Goal: Manage account settings

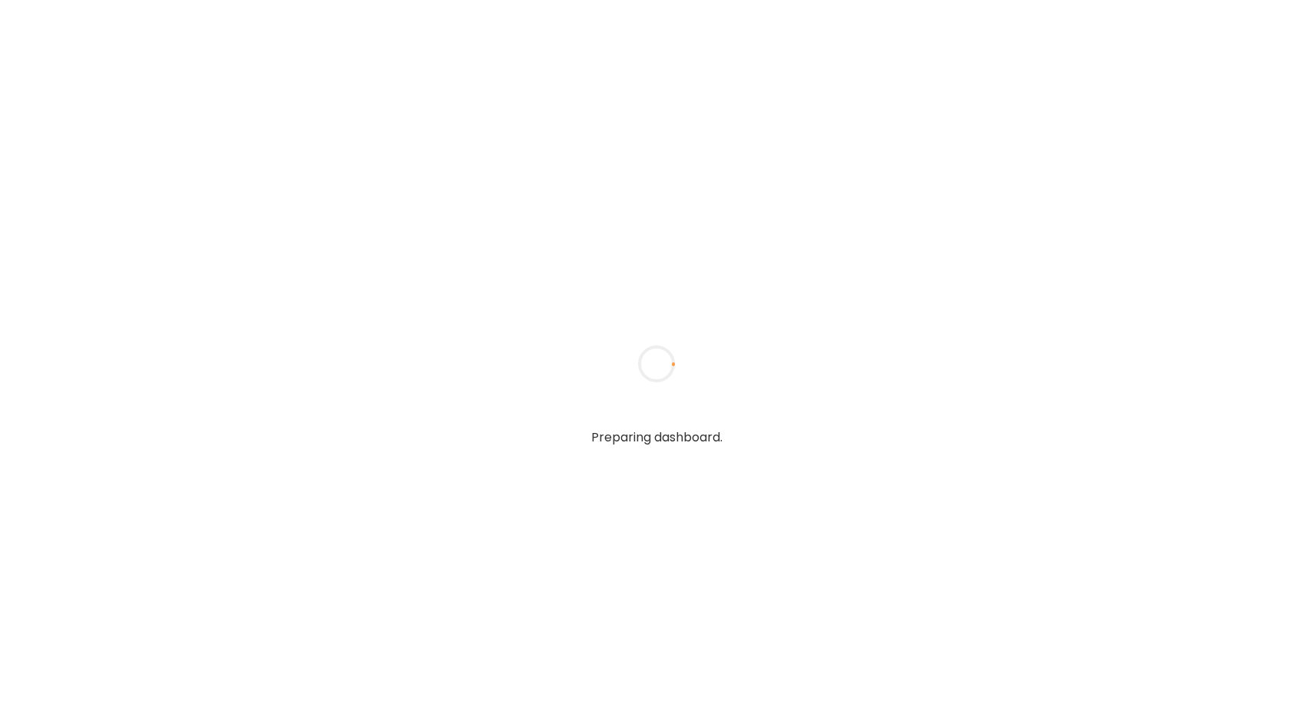
type textarea "**********"
type input "**********"
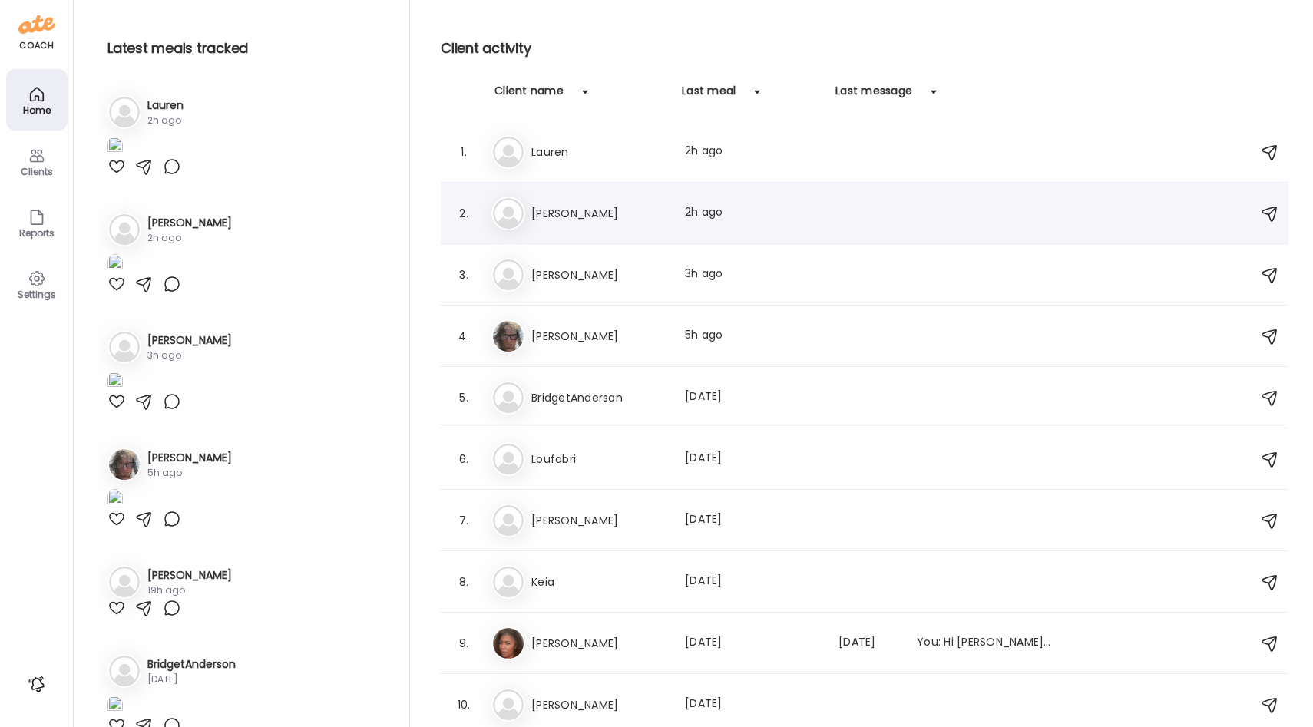
click at [555, 207] on h3 "[PERSON_NAME]" at bounding box center [598, 213] width 135 height 18
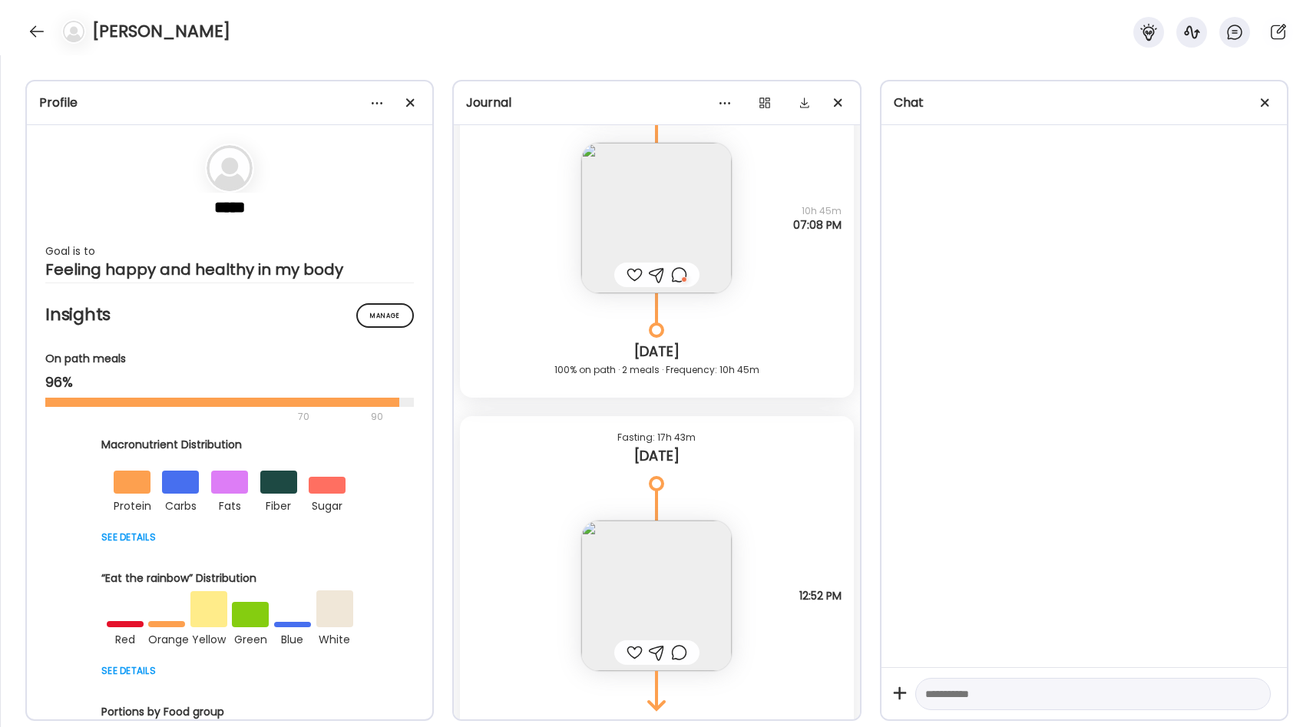
scroll to position [18881, 0]
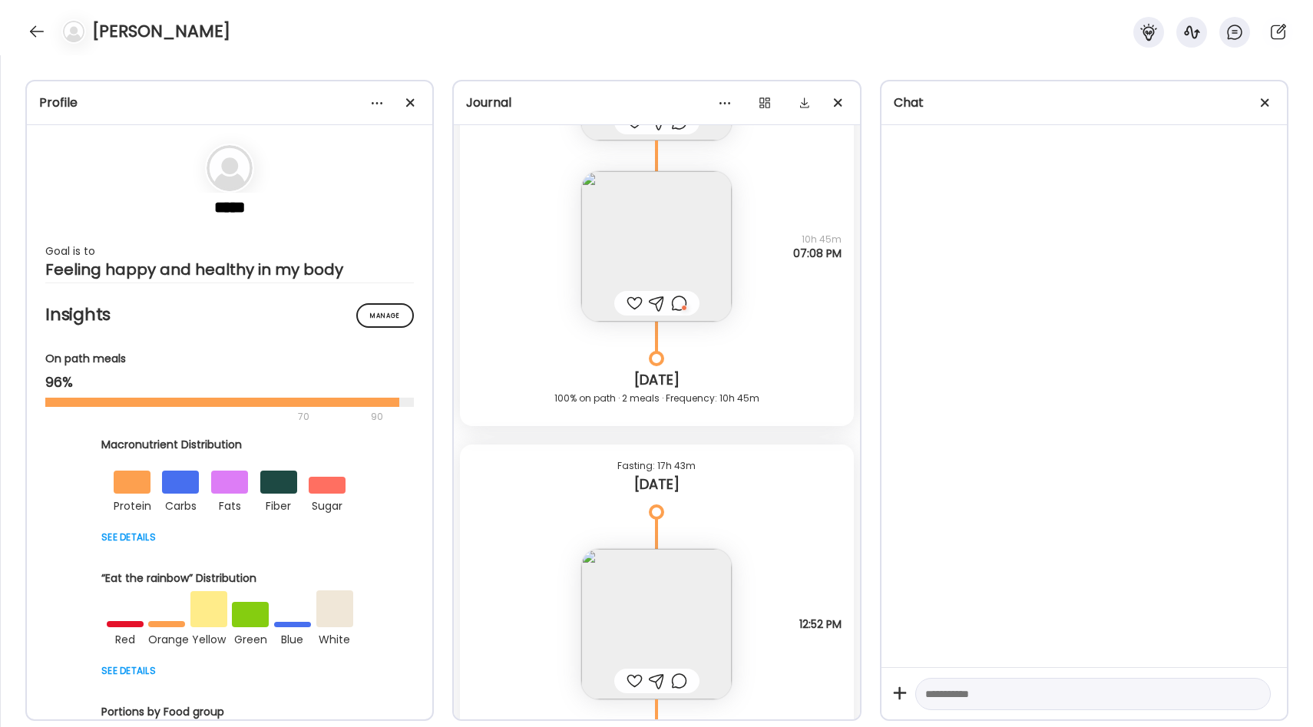
click at [684, 309] on div at bounding box center [679, 303] width 16 height 18
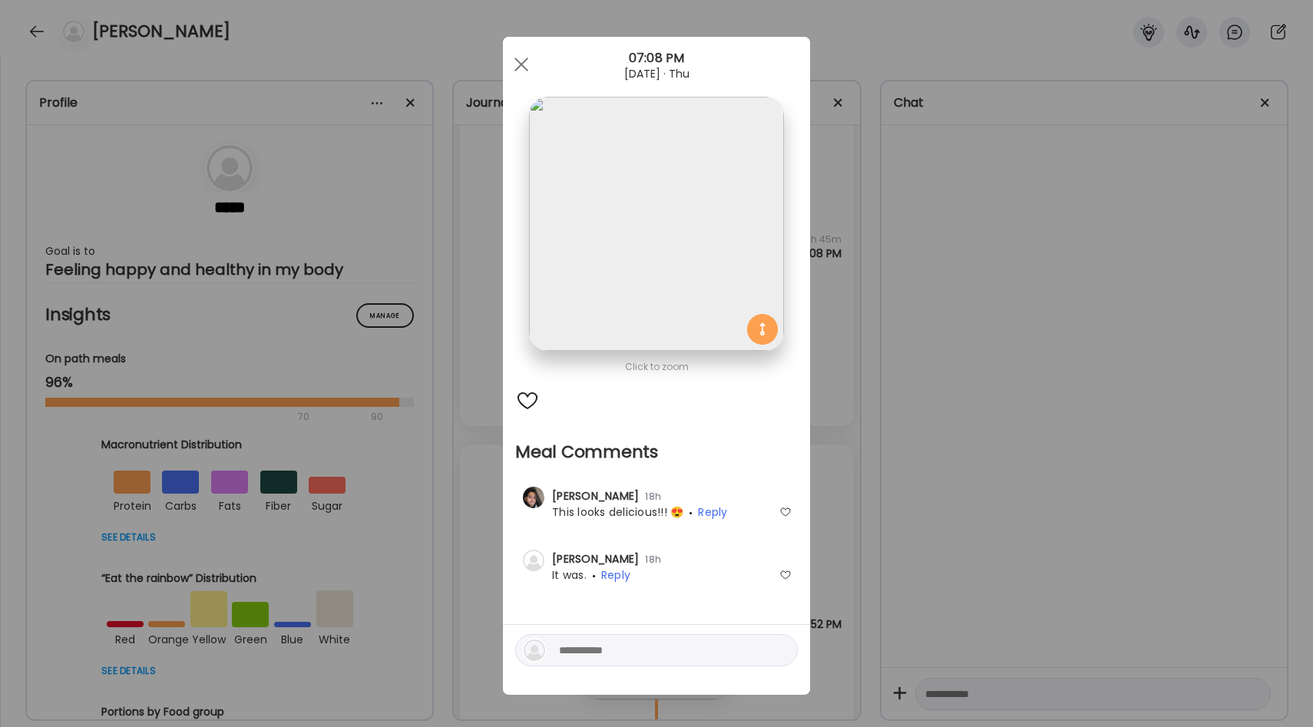
scroll to position [5, 0]
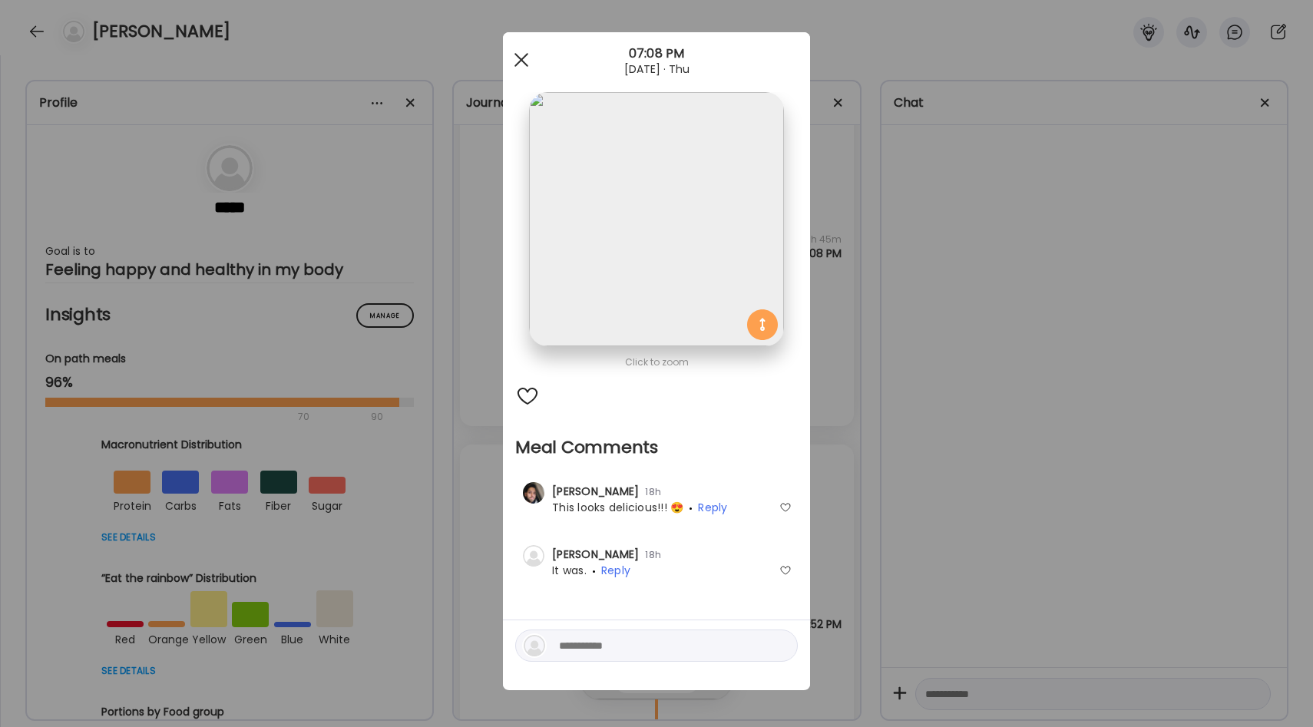
click at [525, 58] on div at bounding box center [521, 60] width 31 height 31
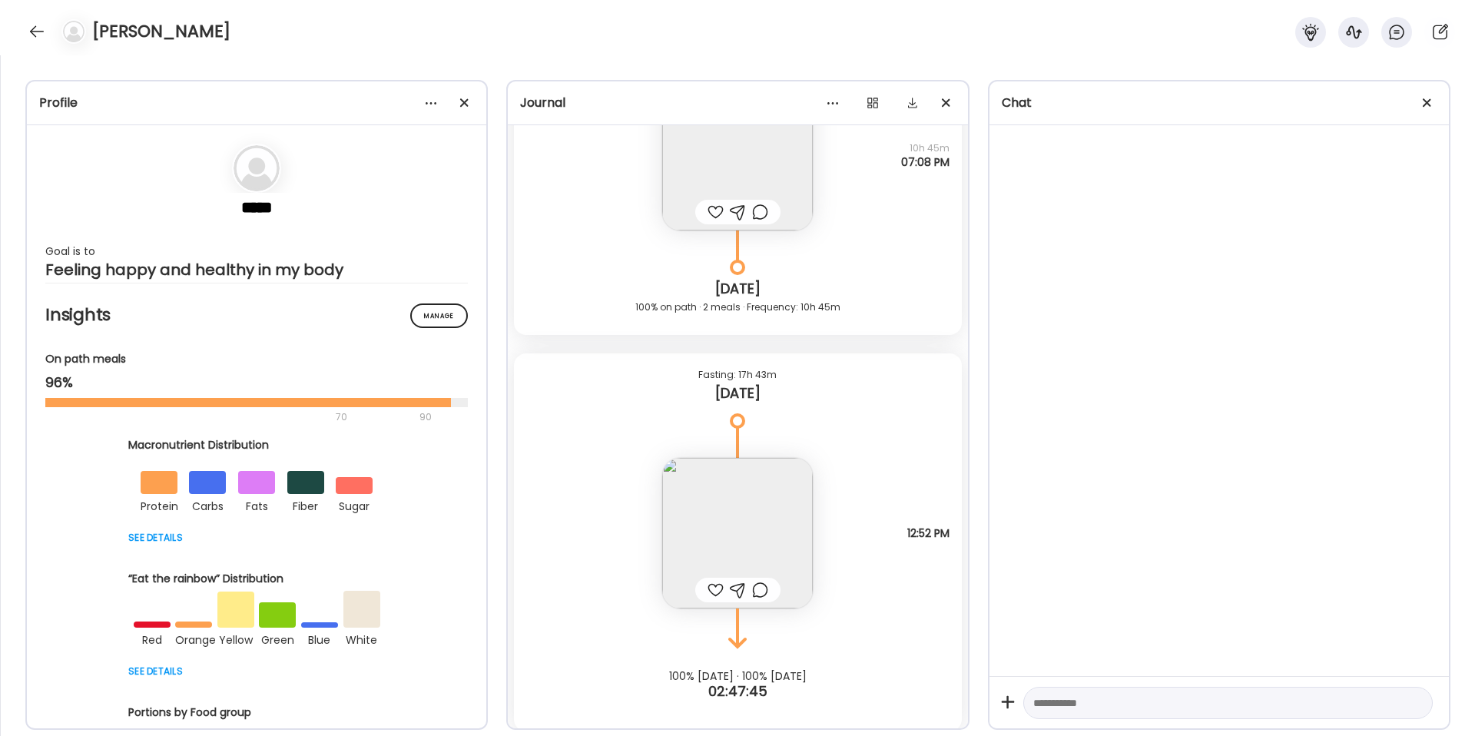
scroll to position [18981, 0]
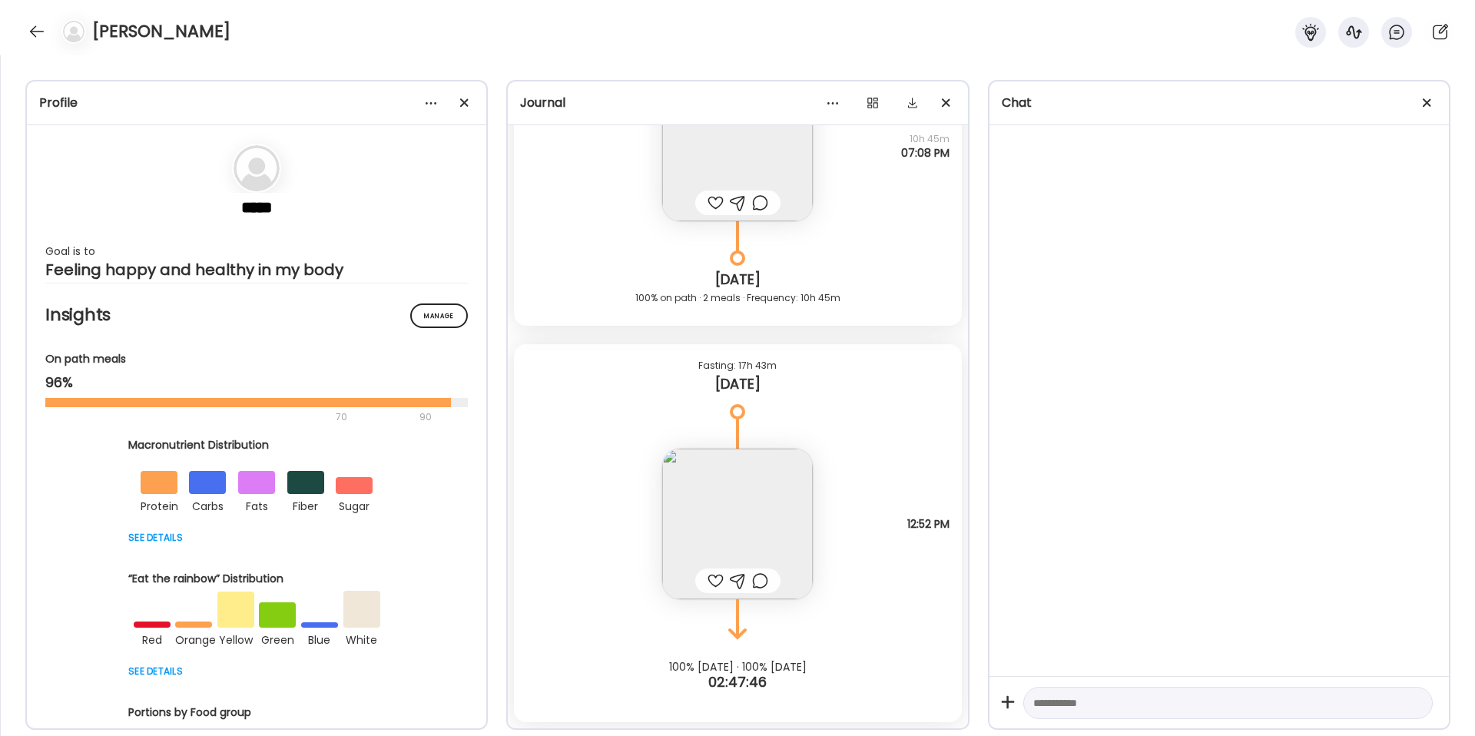
click at [753, 521] on img at bounding box center [737, 524] width 151 height 151
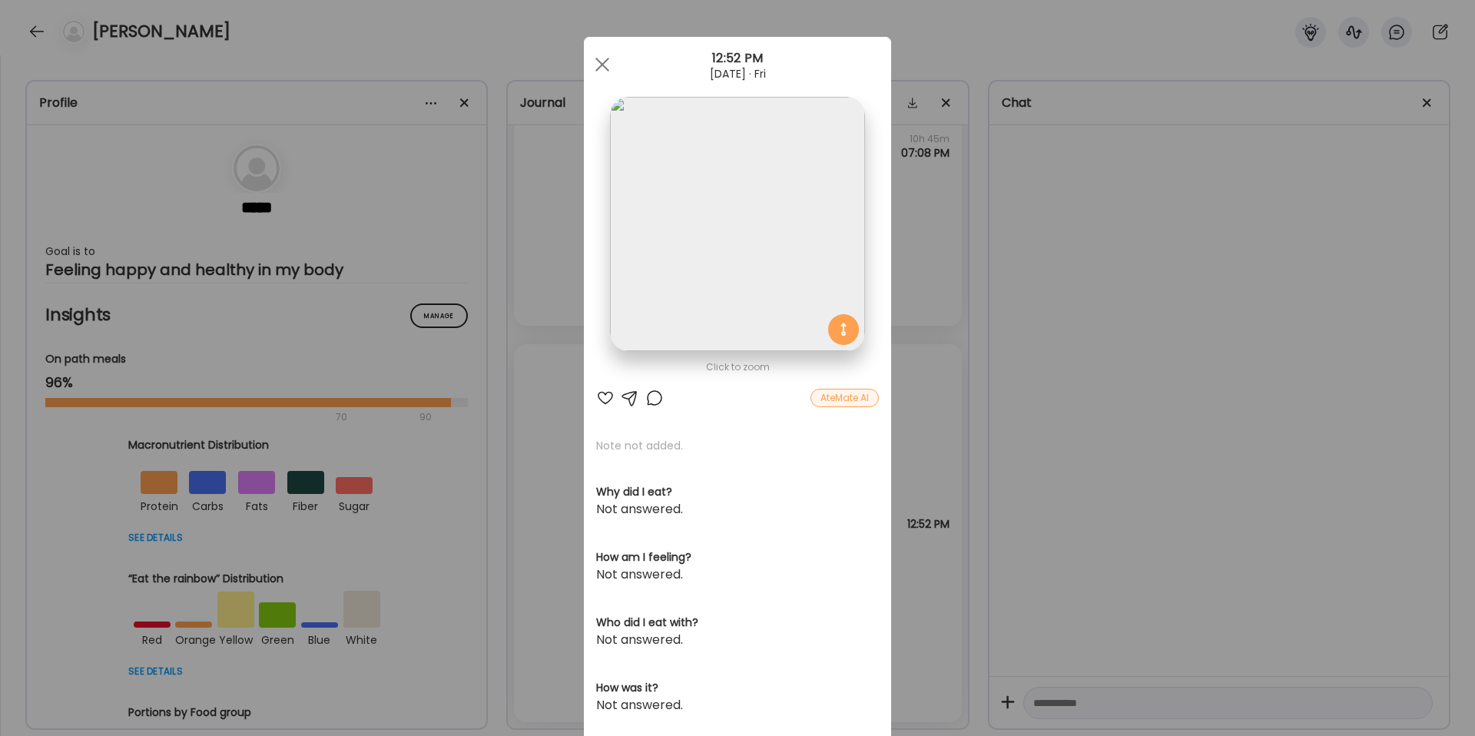
click at [726, 258] on img at bounding box center [737, 224] width 254 height 254
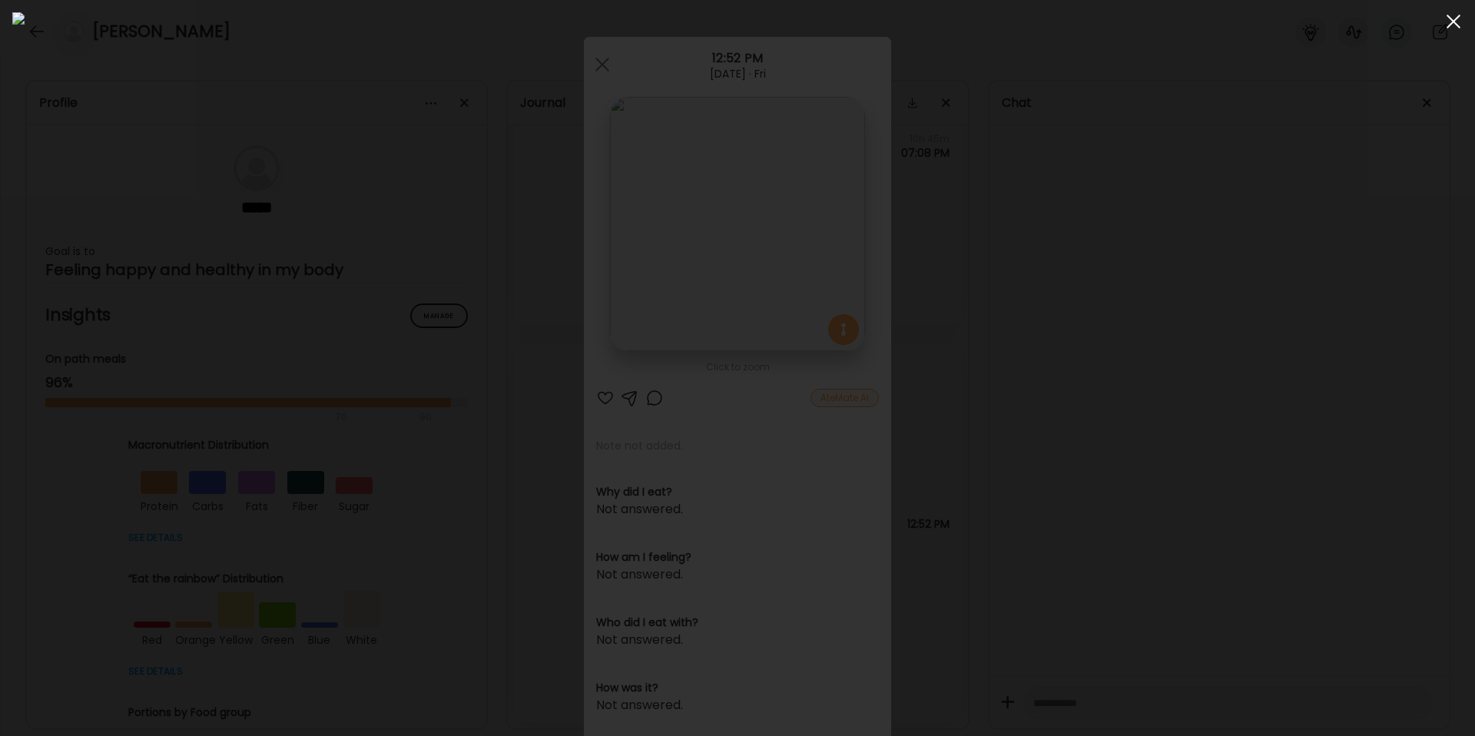
click at [1313, 21] on div at bounding box center [1453, 21] width 31 height 31
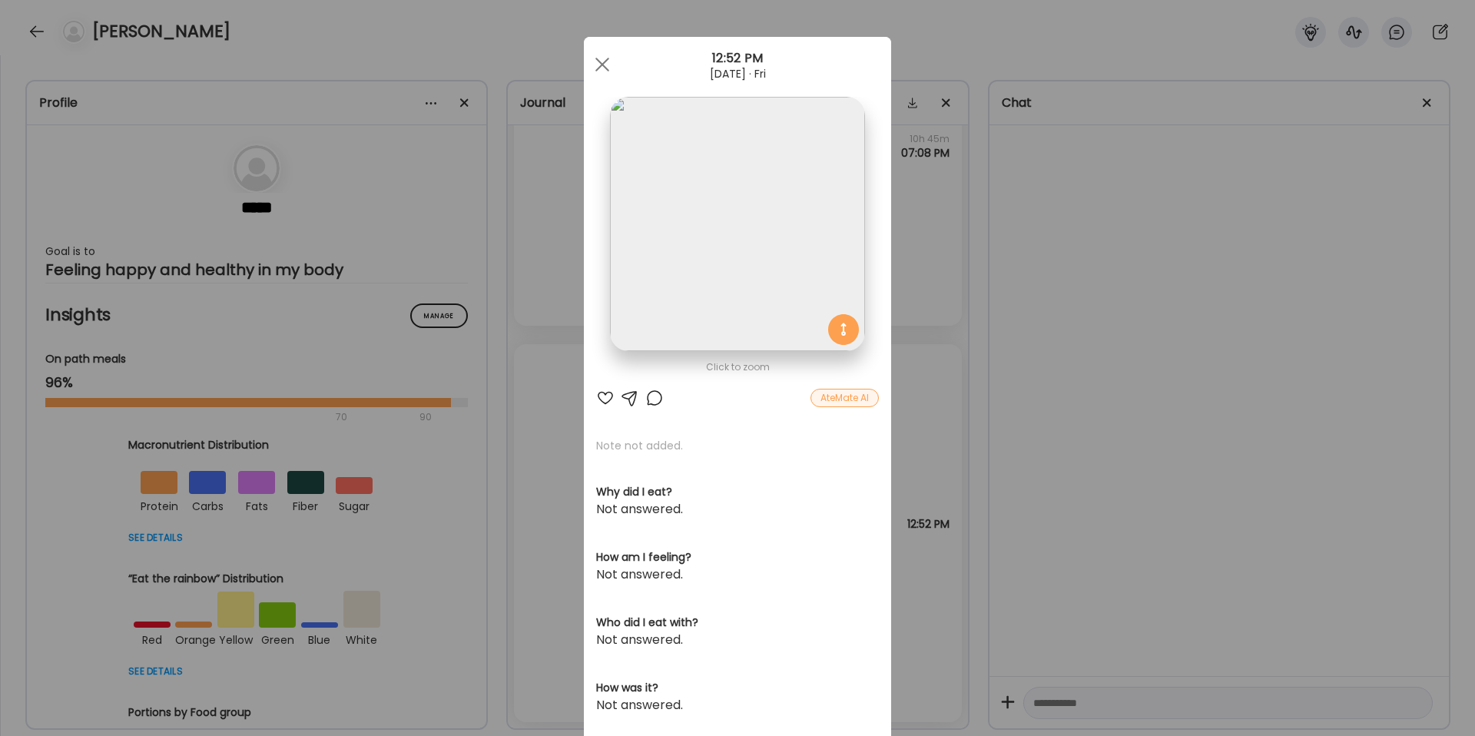
click at [1031, 251] on div "Ate Coach Dashboard Wahoo! It’s official Take a moment to set up your Coach Pro…" at bounding box center [737, 368] width 1475 height 736
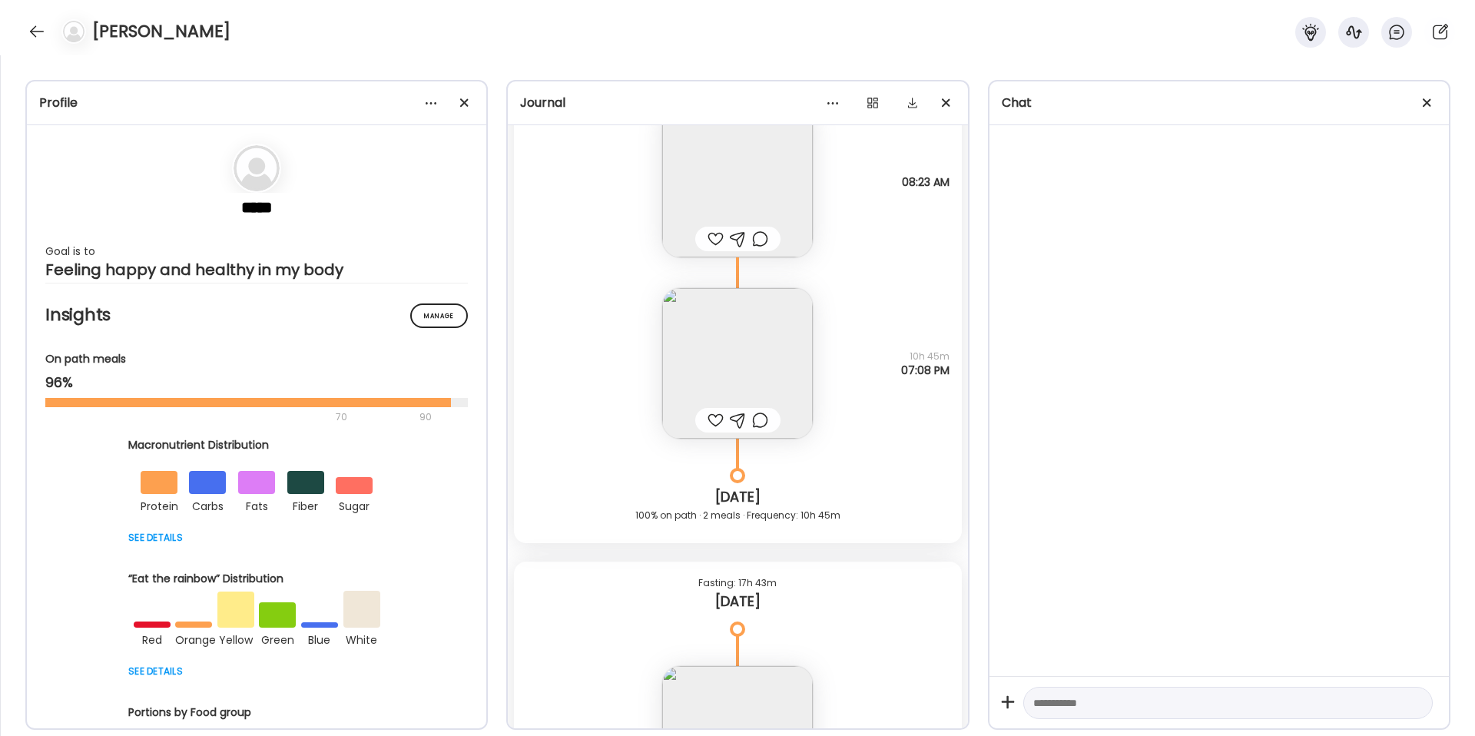
scroll to position [18719, 0]
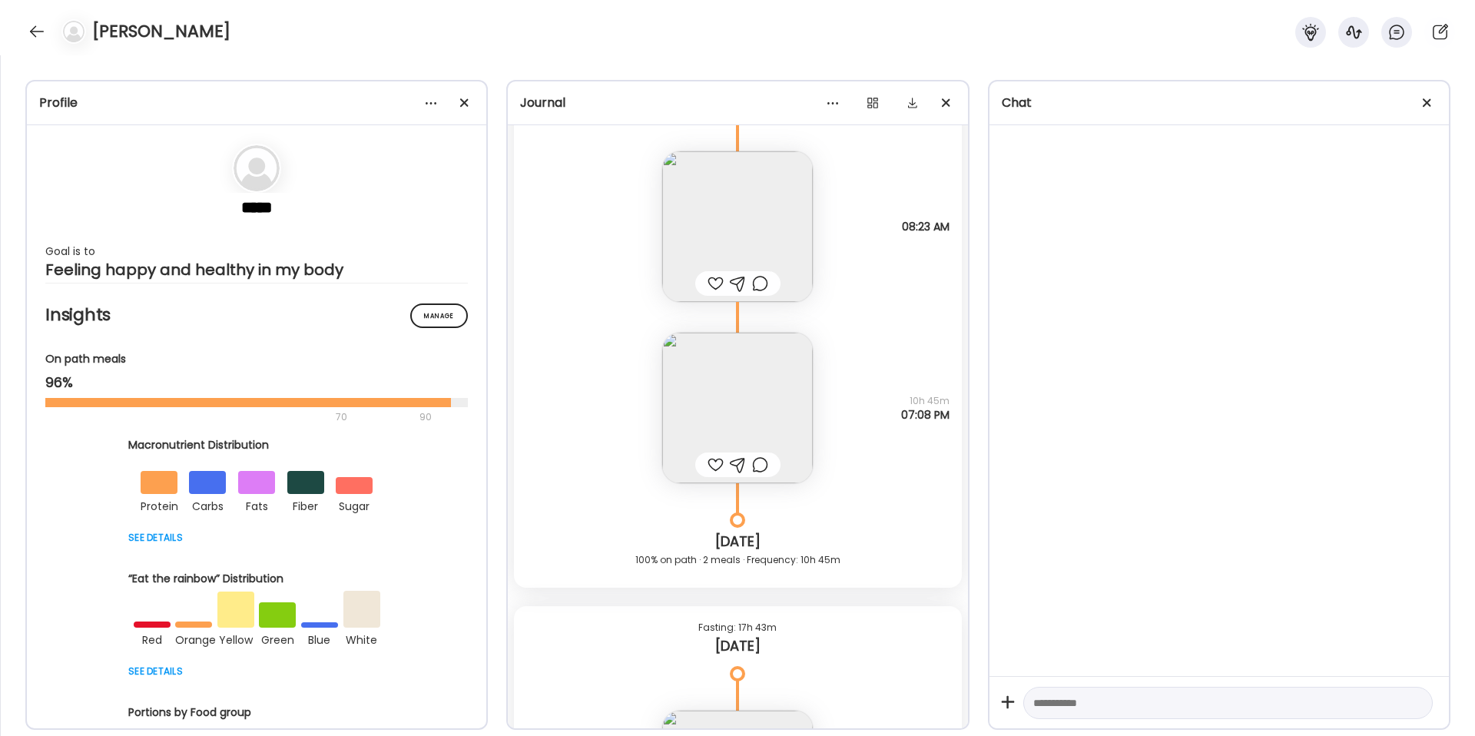
click at [792, 390] on img at bounding box center [737, 408] width 151 height 151
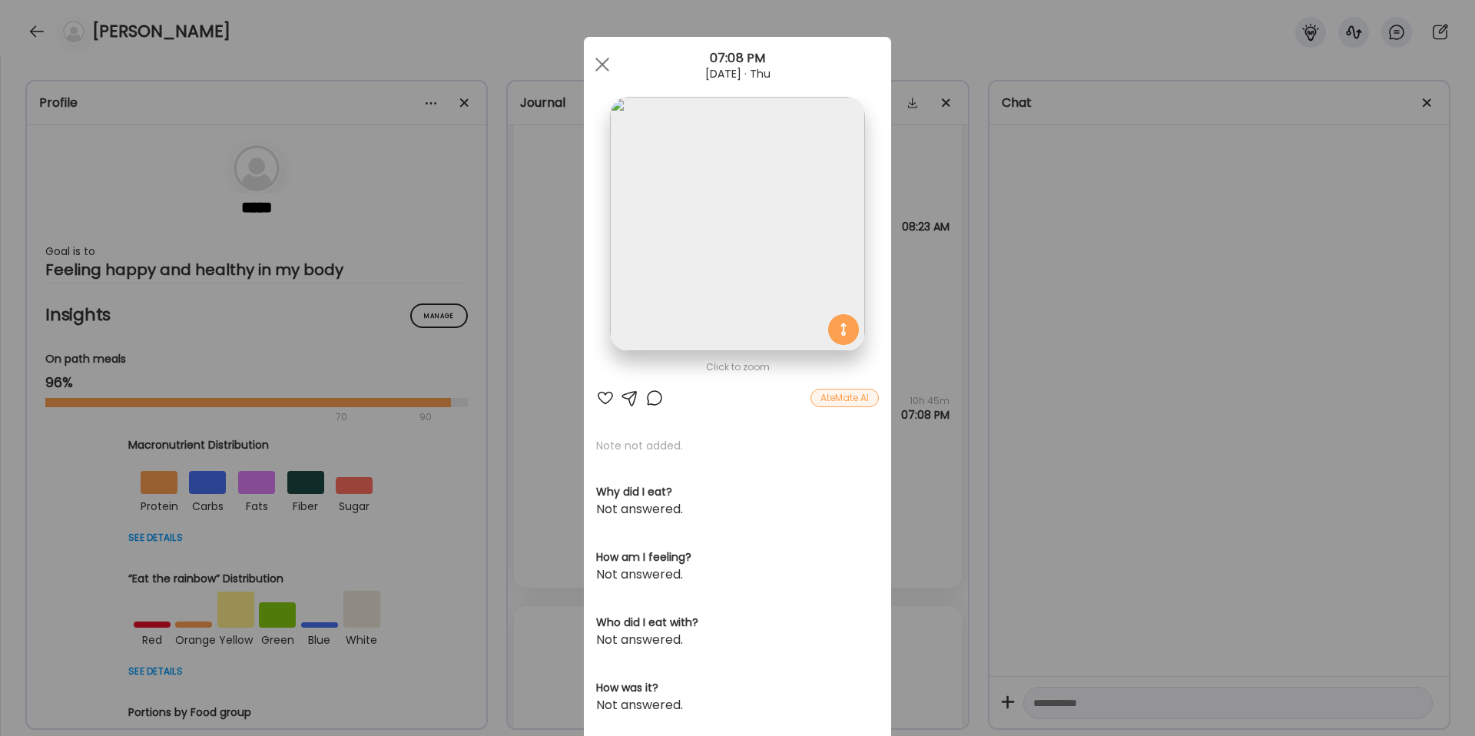
click at [746, 232] on img at bounding box center [737, 224] width 254 height 254
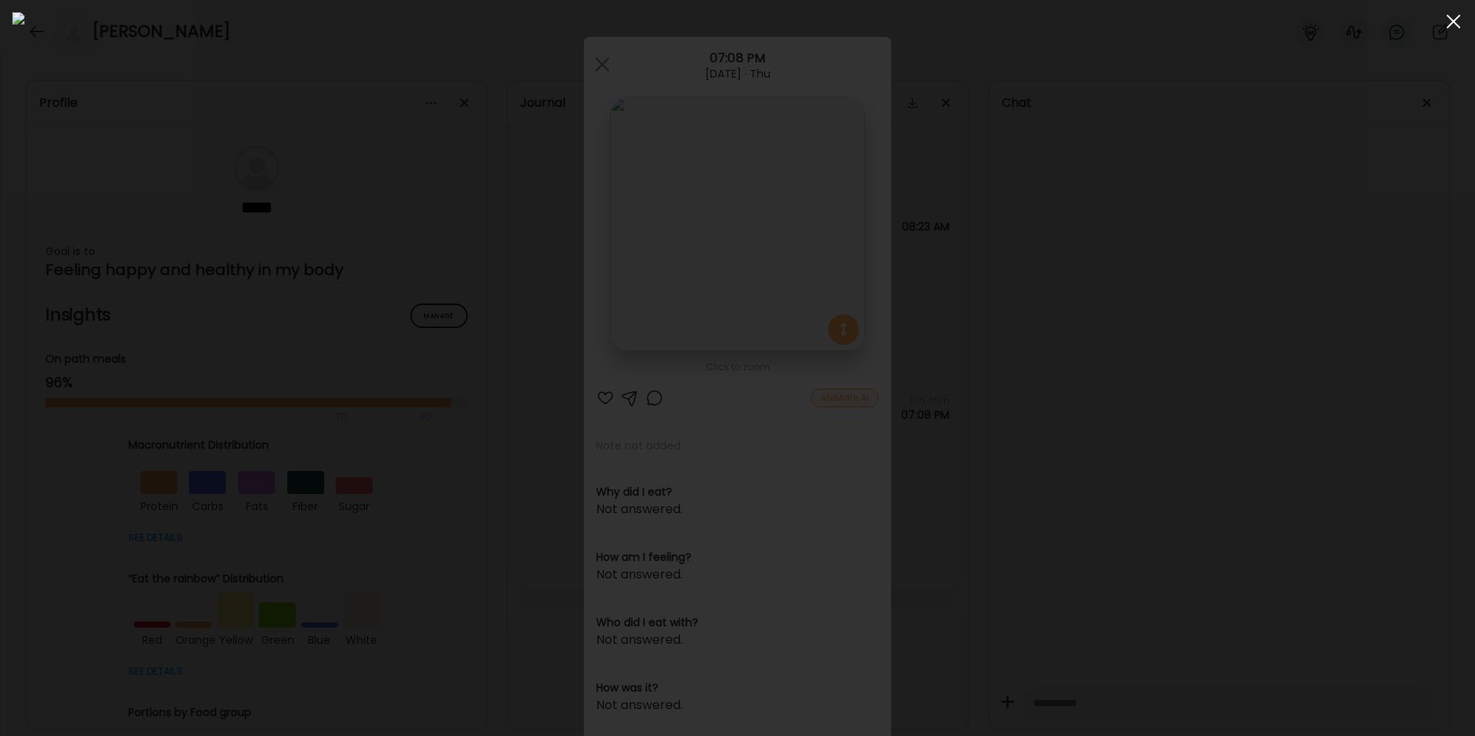
click at [1313, 25] on span at bounding box center [1453, 22] width 14 height 14
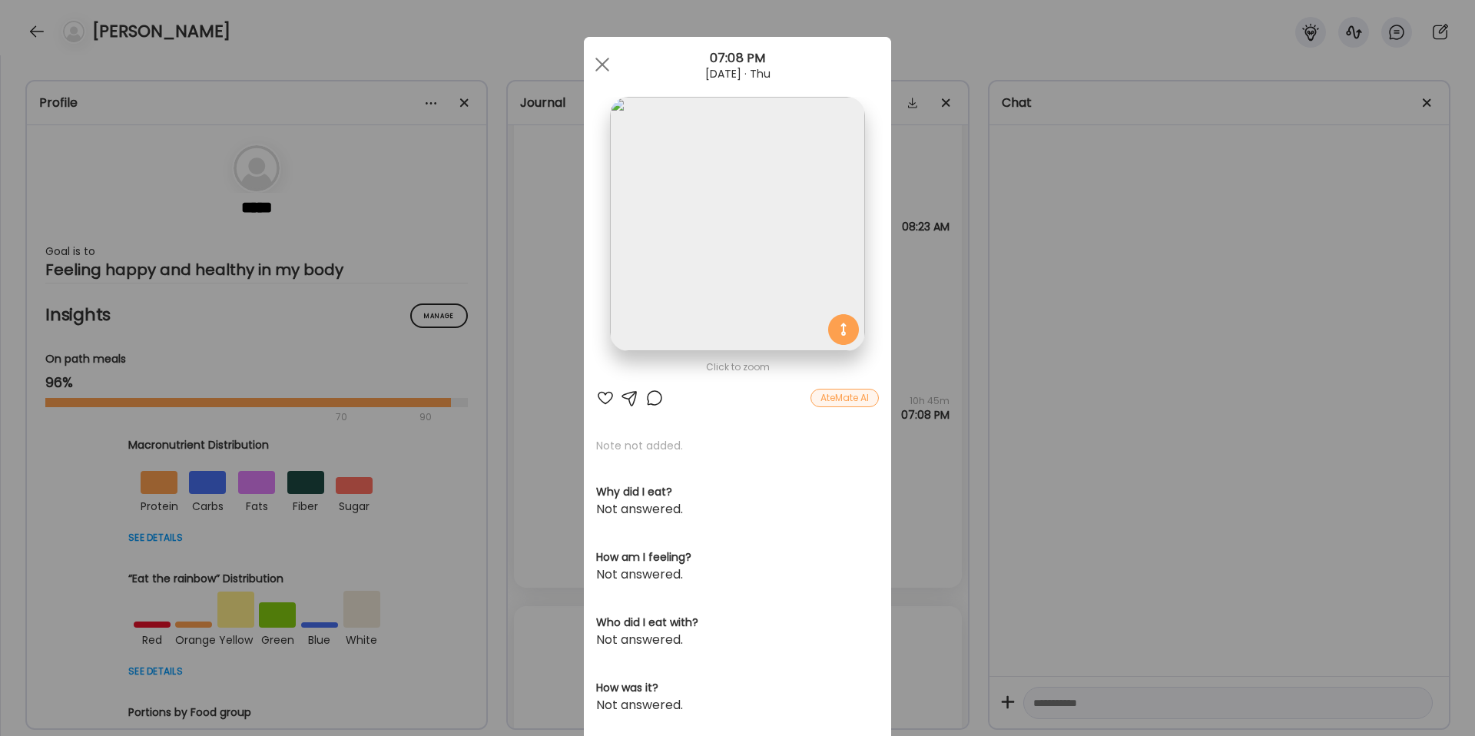
click at [1015, 286] on div "Ate Coach Dashboard Wahoo! It’s official Take a moment to set up your Coach Pro…" at bounding box center [737, 368] width 1475 height 736
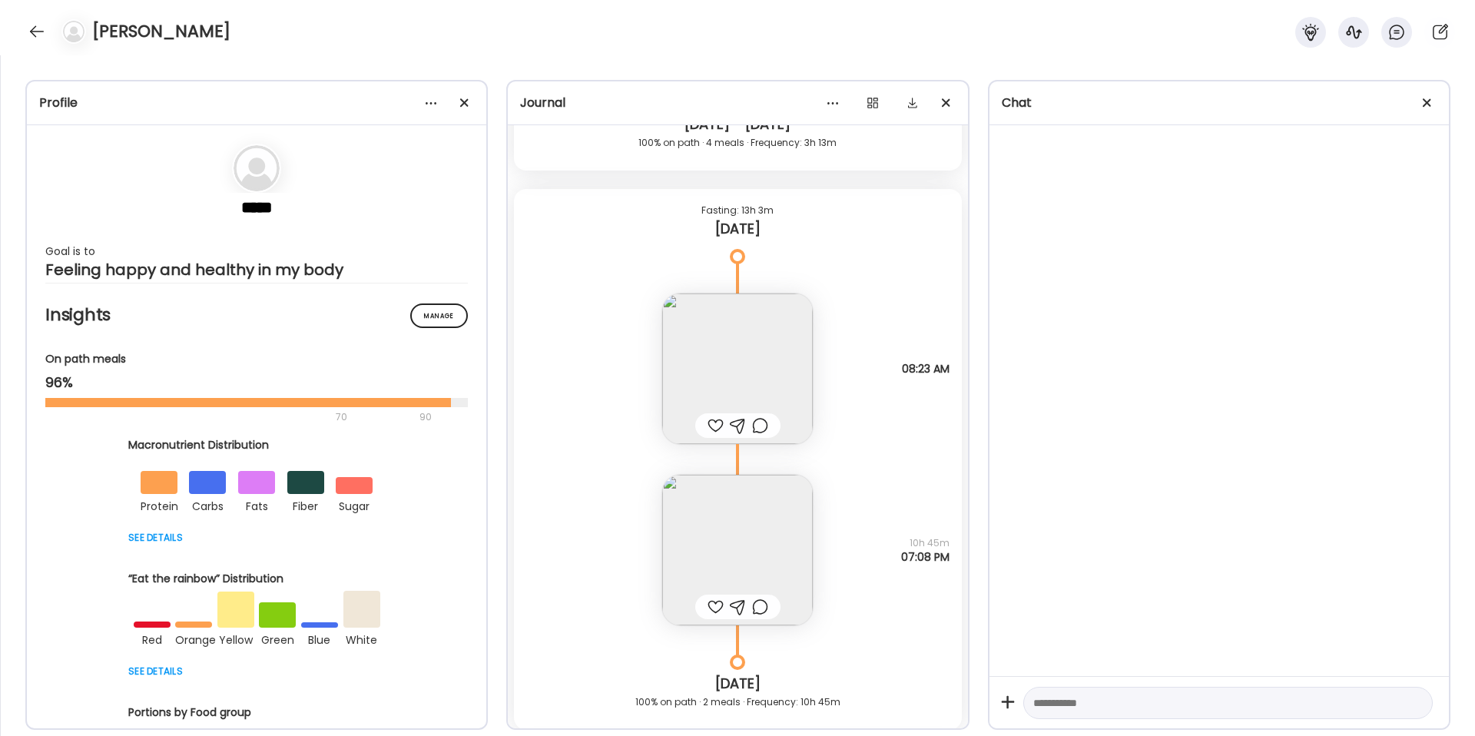
scroll to position [18559, 0]
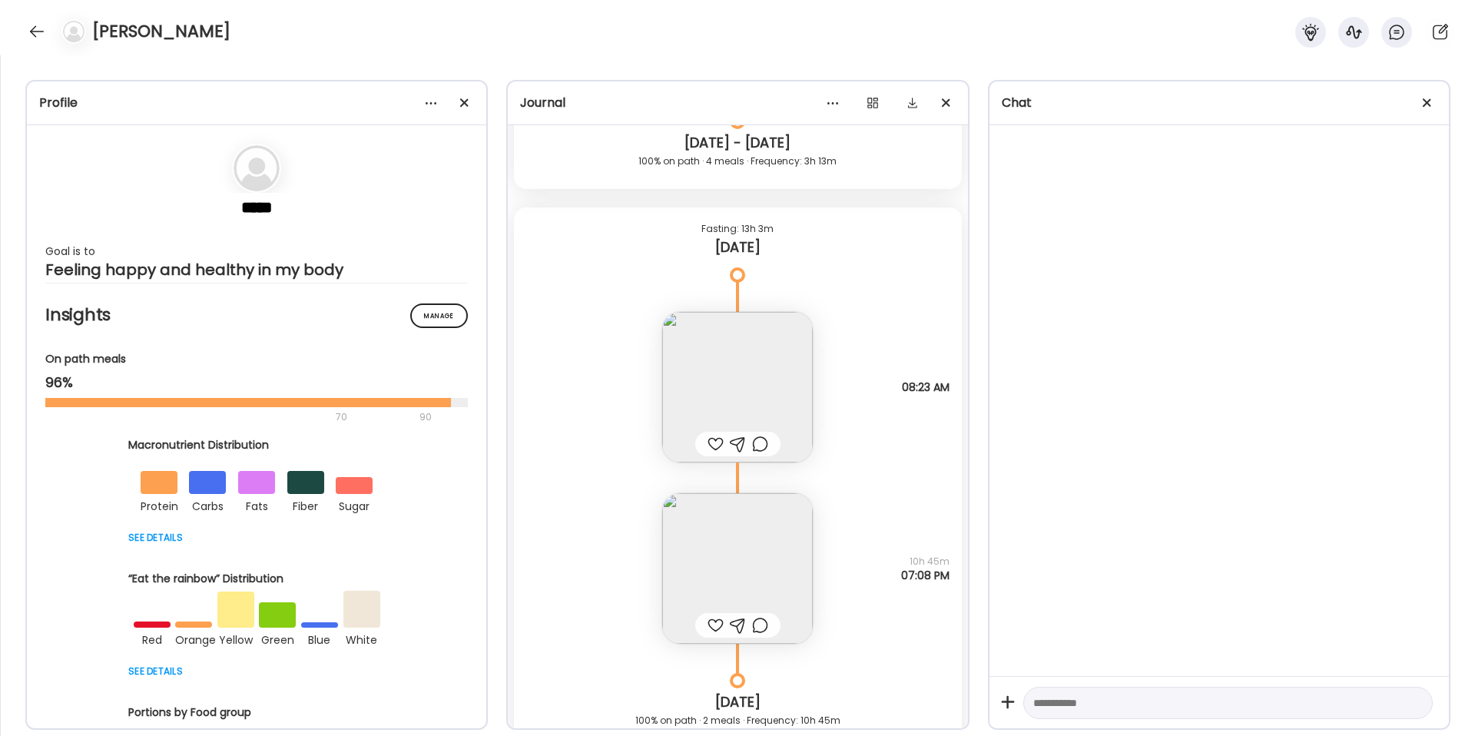
click at [751, 365] on img at bounding box center [737, 387] width 151 height 151
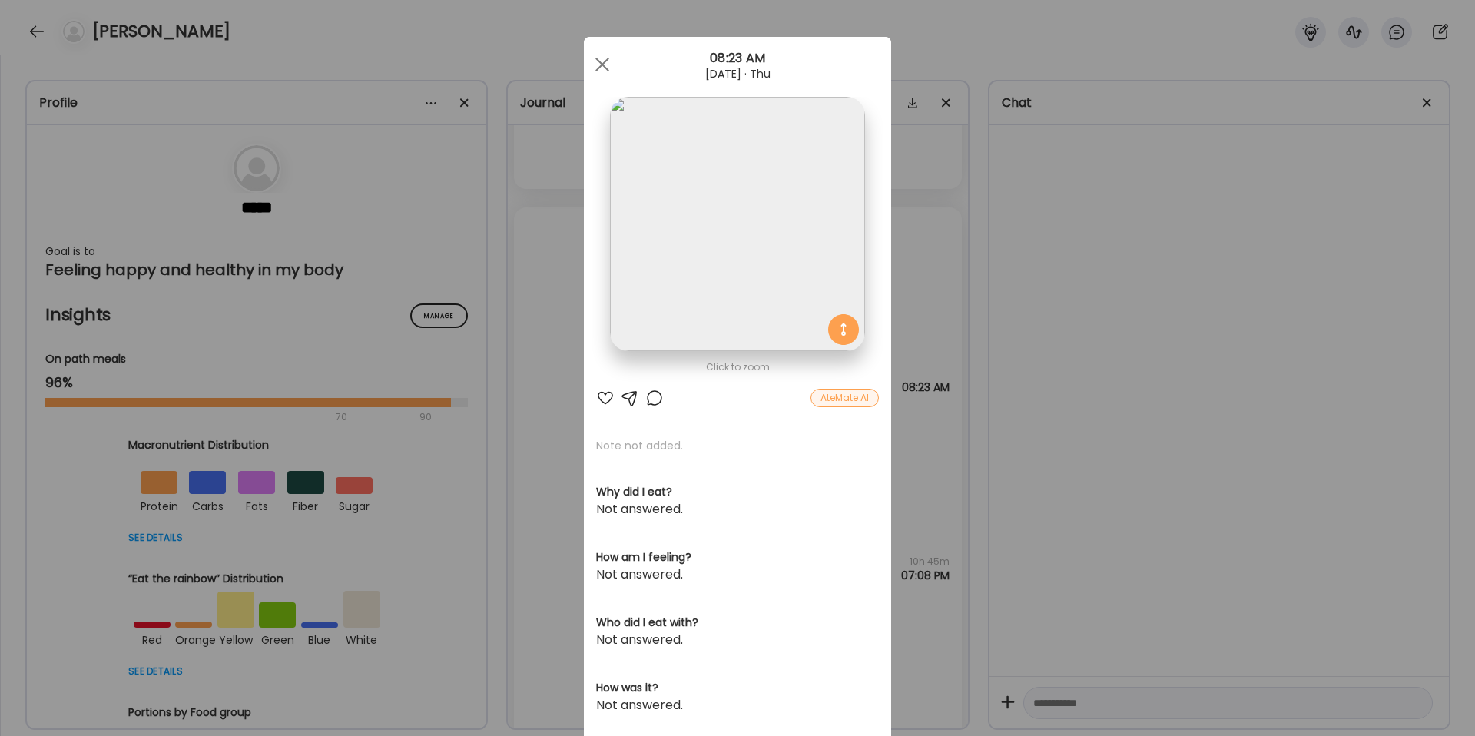
click at [776, 223] on img at bounding box center [737, 224] width 254 height 254
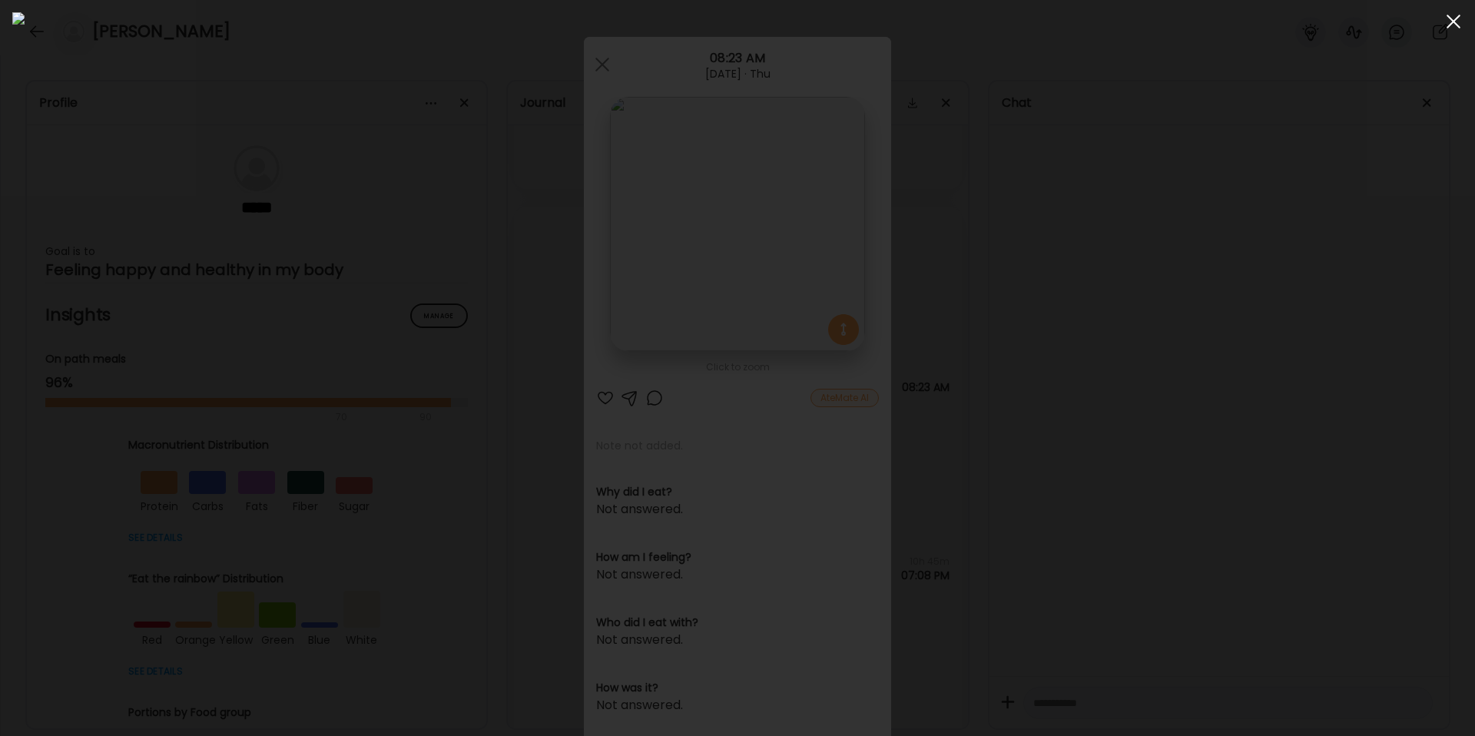
click at [1313, 27] on div at bounding box center [1453, 21] width 31 height 31
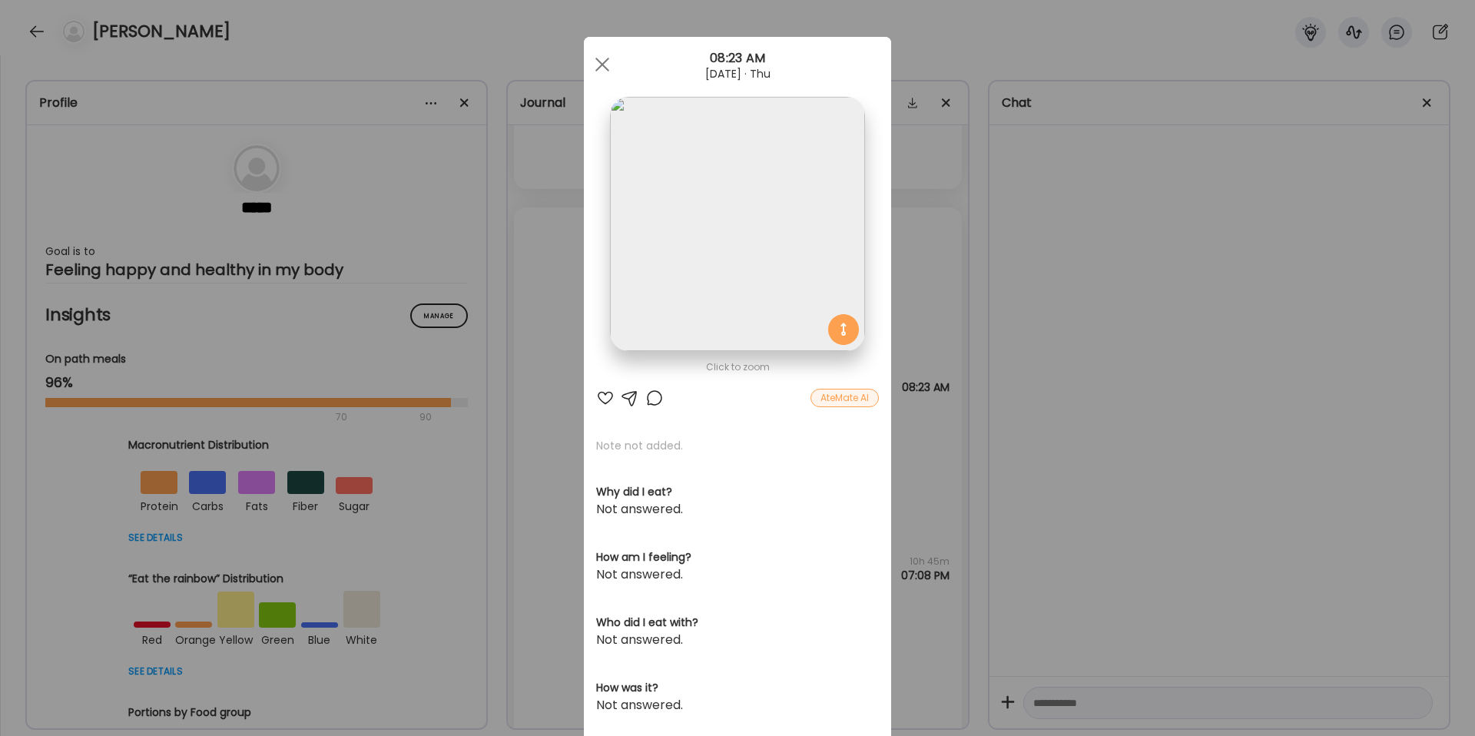
click at [1025, 297] on div "Ate Coach Dashboard Wahoo! It’s official Take a moment to set up your Coach Pro…" at bounding box center [737, 368] width 1475 height 736
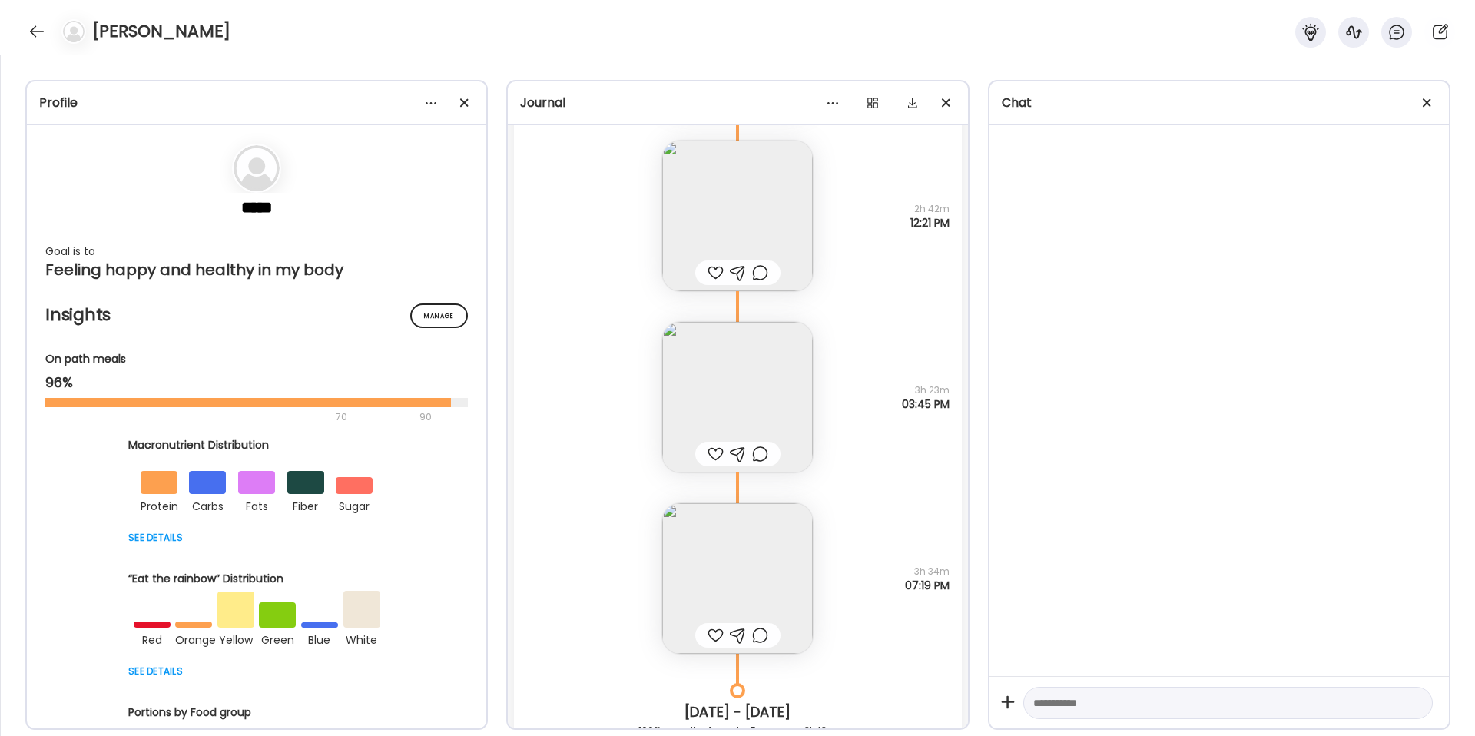
scroll to position [17970, 0]
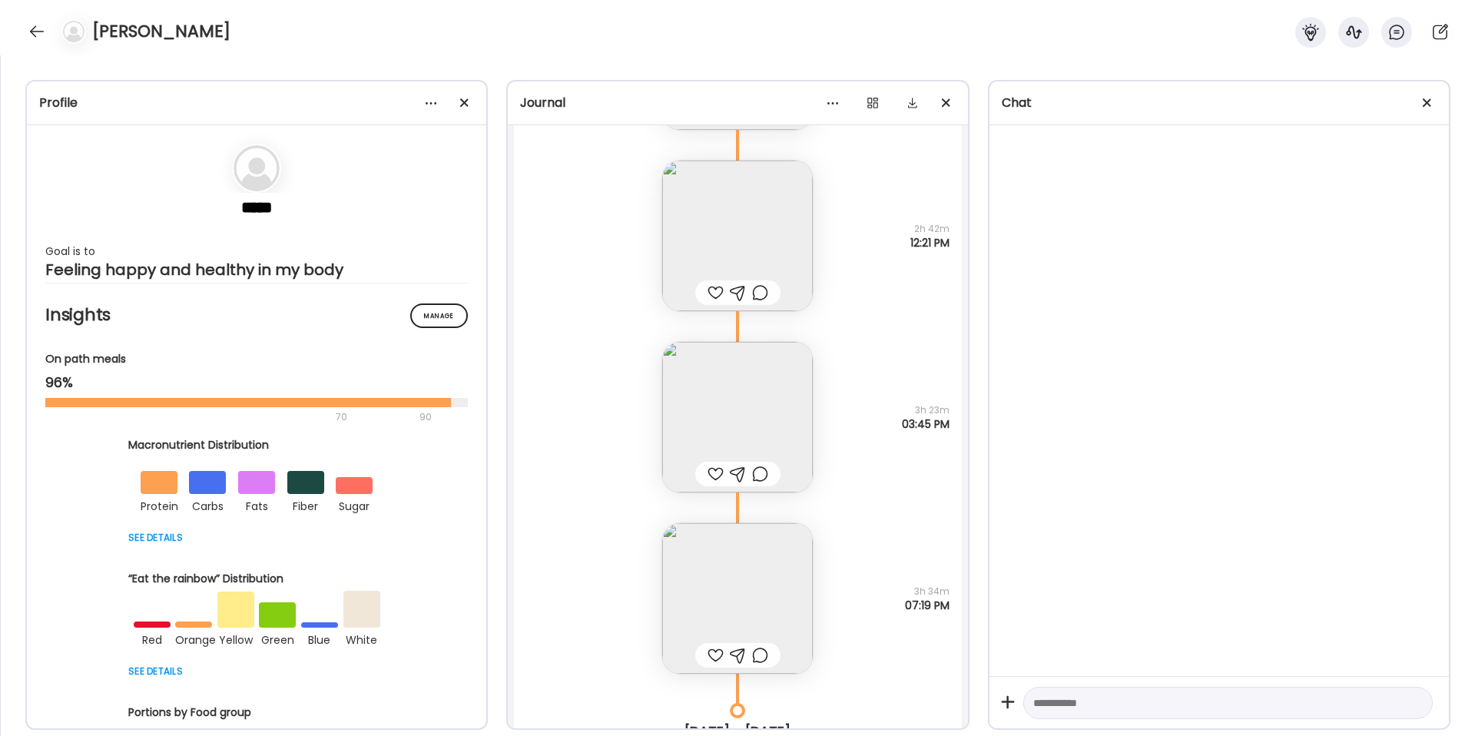
click at [777, 554] on img at bounding box center [737, 598] width 151 height 151
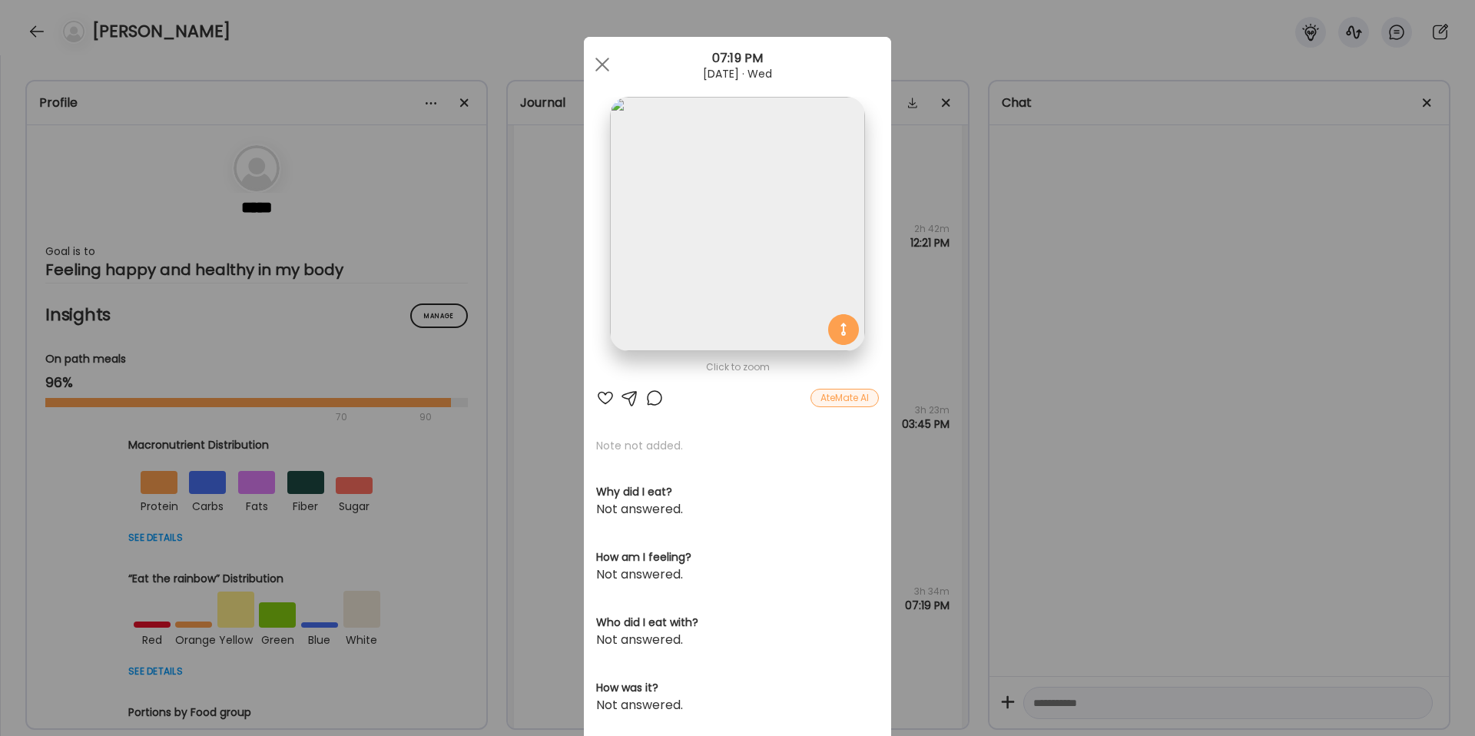
click at [773, 199] on img at bounding box center [737, 224] width 254 height 254
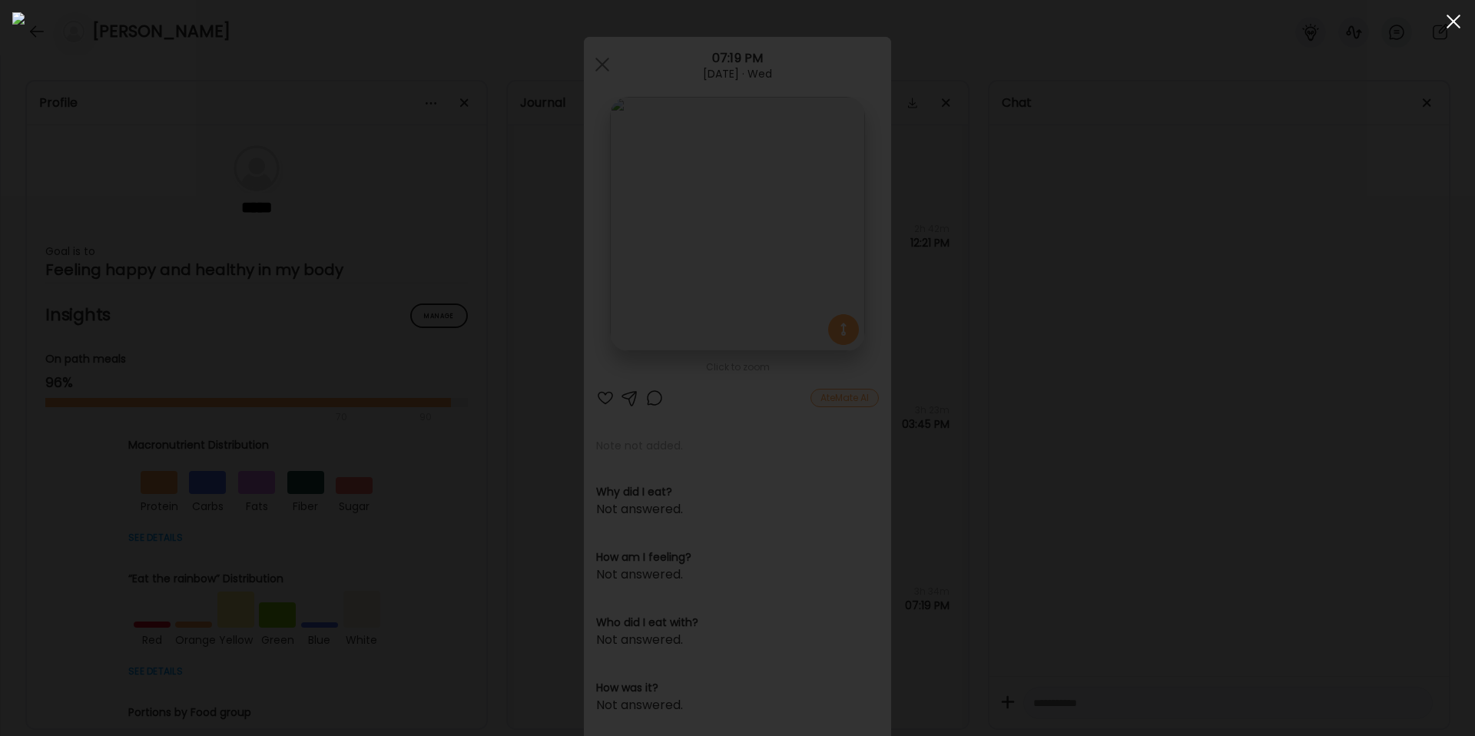
click at [1313, 21] on span at bounding box center [1453, 22] width 14 height 14
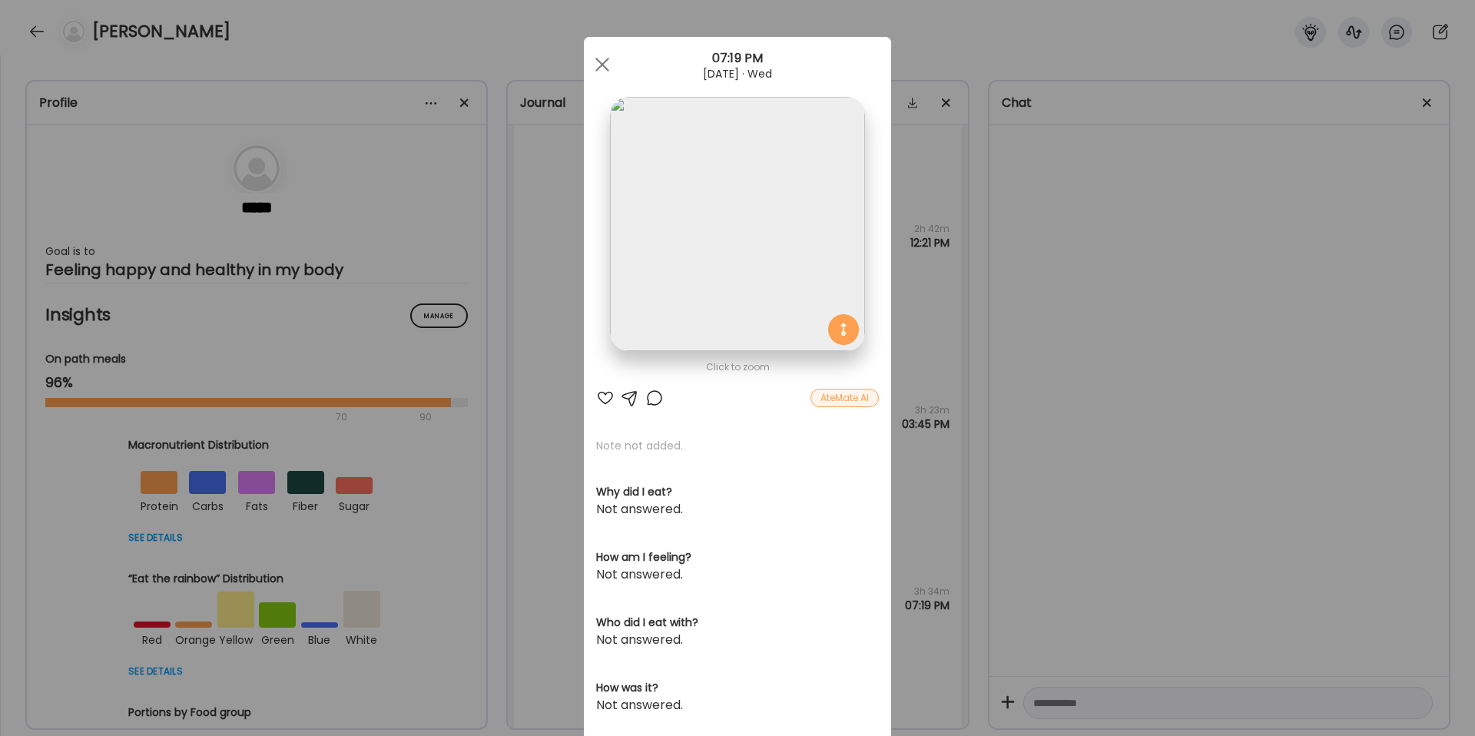
click at [975, 311] on div "Ate Coach Dashboard Wahoo! It’s official Take a moment to set up your Coach Pro…" at bounding box center [737, 368] width 1475 height 736
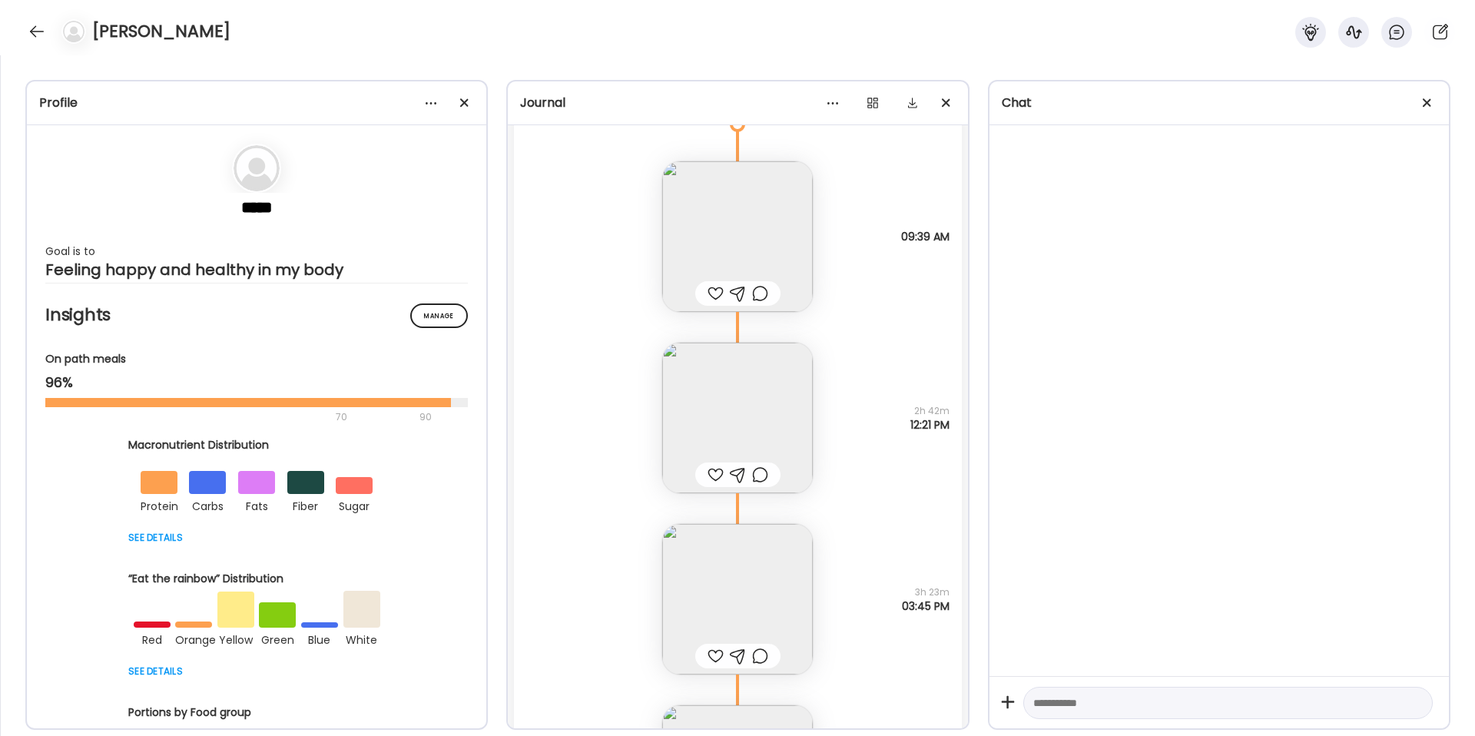
scroll to position [17778, 0]
click at [767, 420] on img at bounding box center [737, 428] width 151 height 151
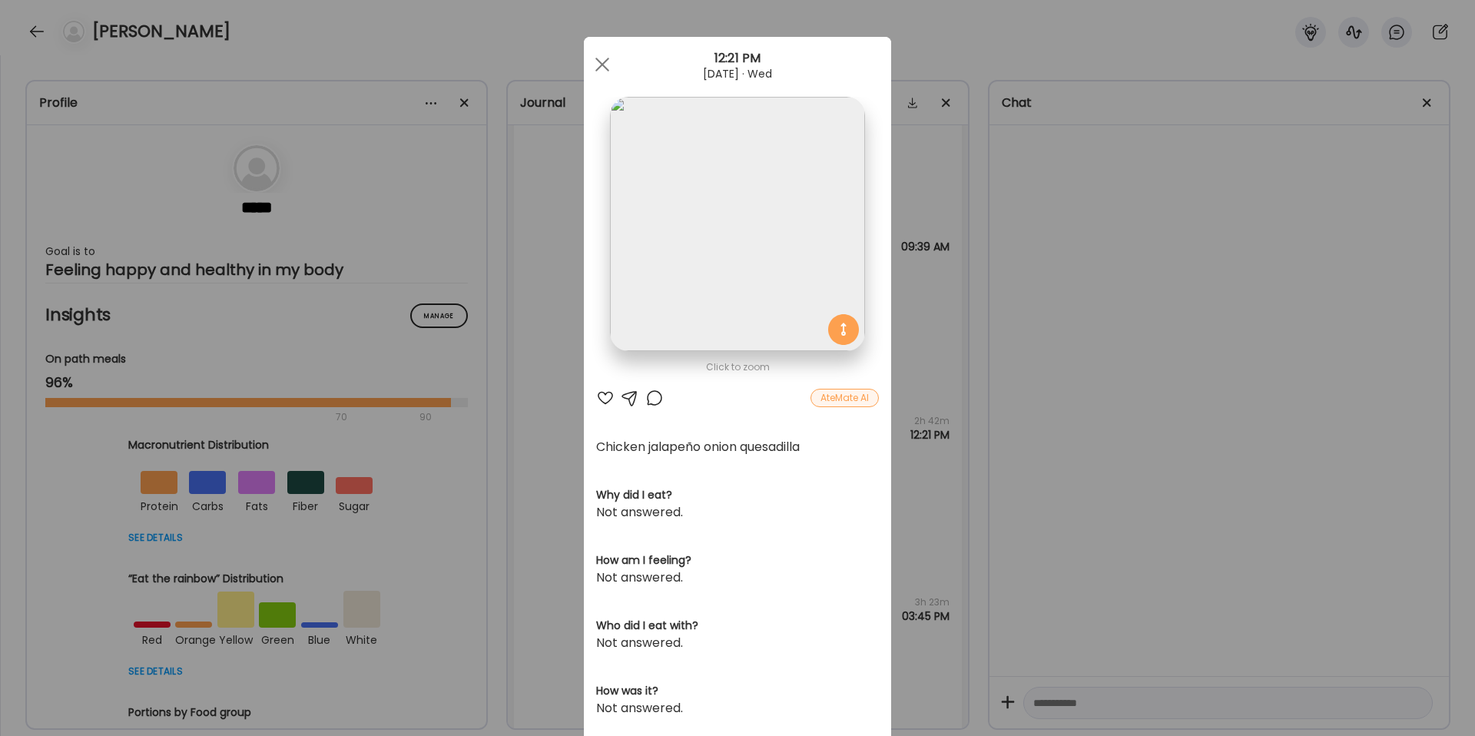
click at [783, 309] on img at bounding box center [737, 224] width 254 height 254
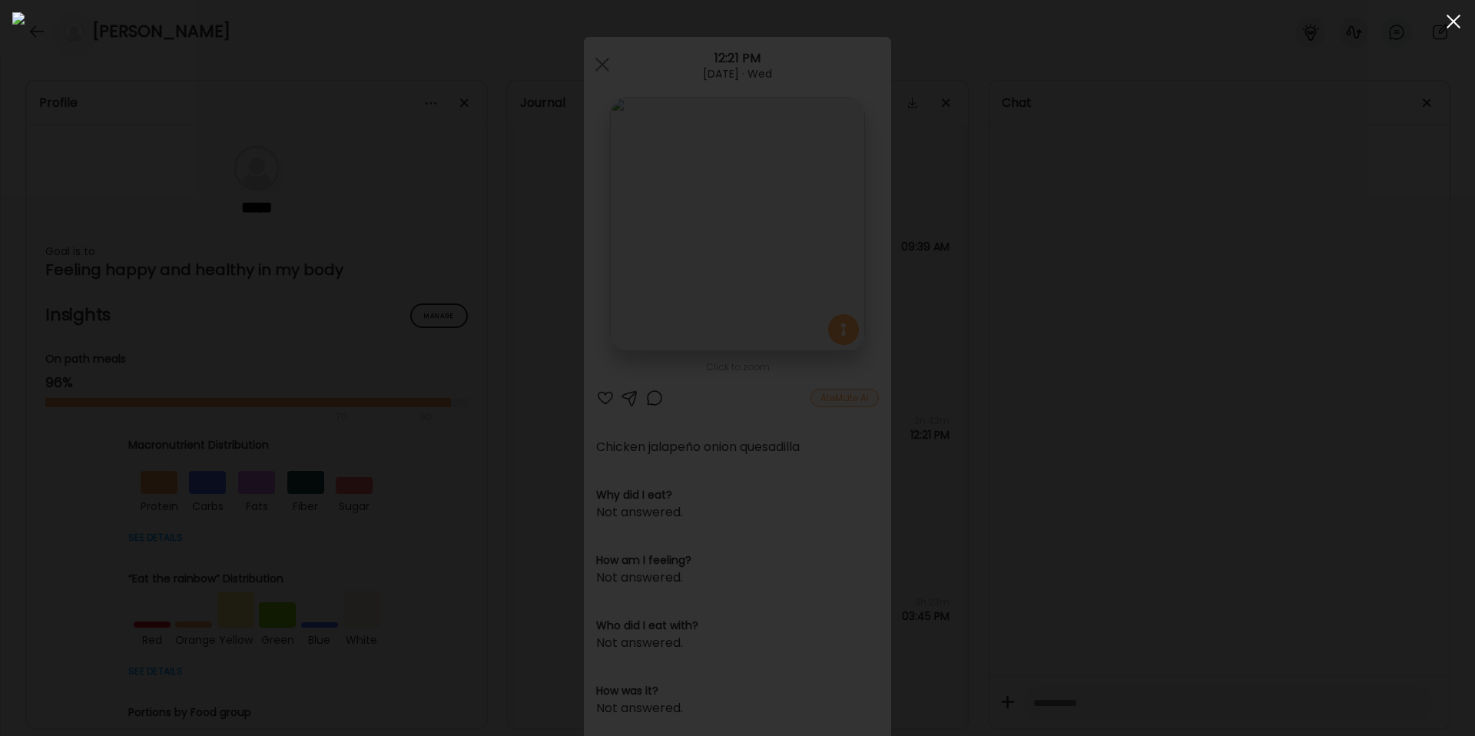
click at [1313, 25] on div at bounding box center [1453, 21] width 31 height 31
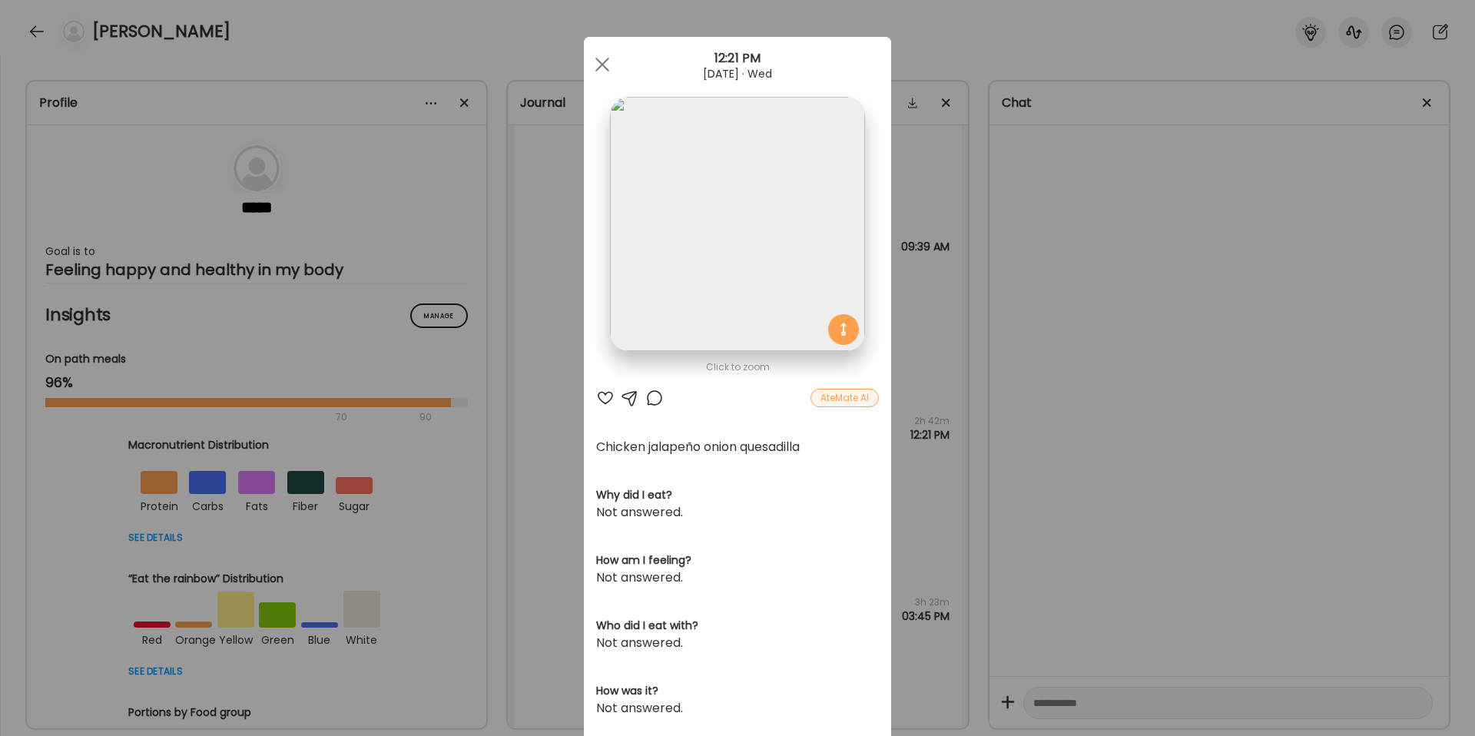
click at [1002, 275] on div "Ate Coach Dashboard Wahoo! It’s official Take a moment to set up your Coach Pro…" at bounding box center [737, 368] width 1475 height 736
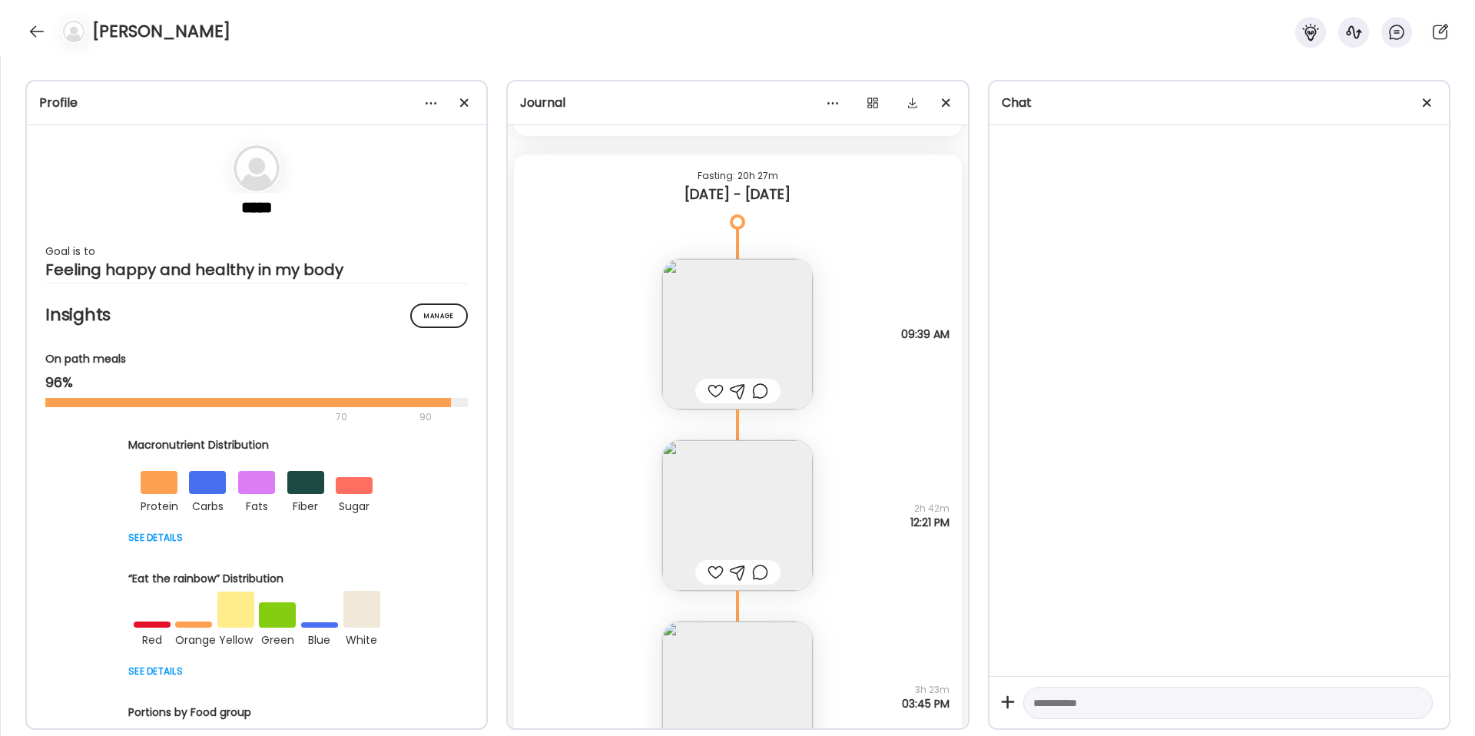
scroll to position [17673, 0]
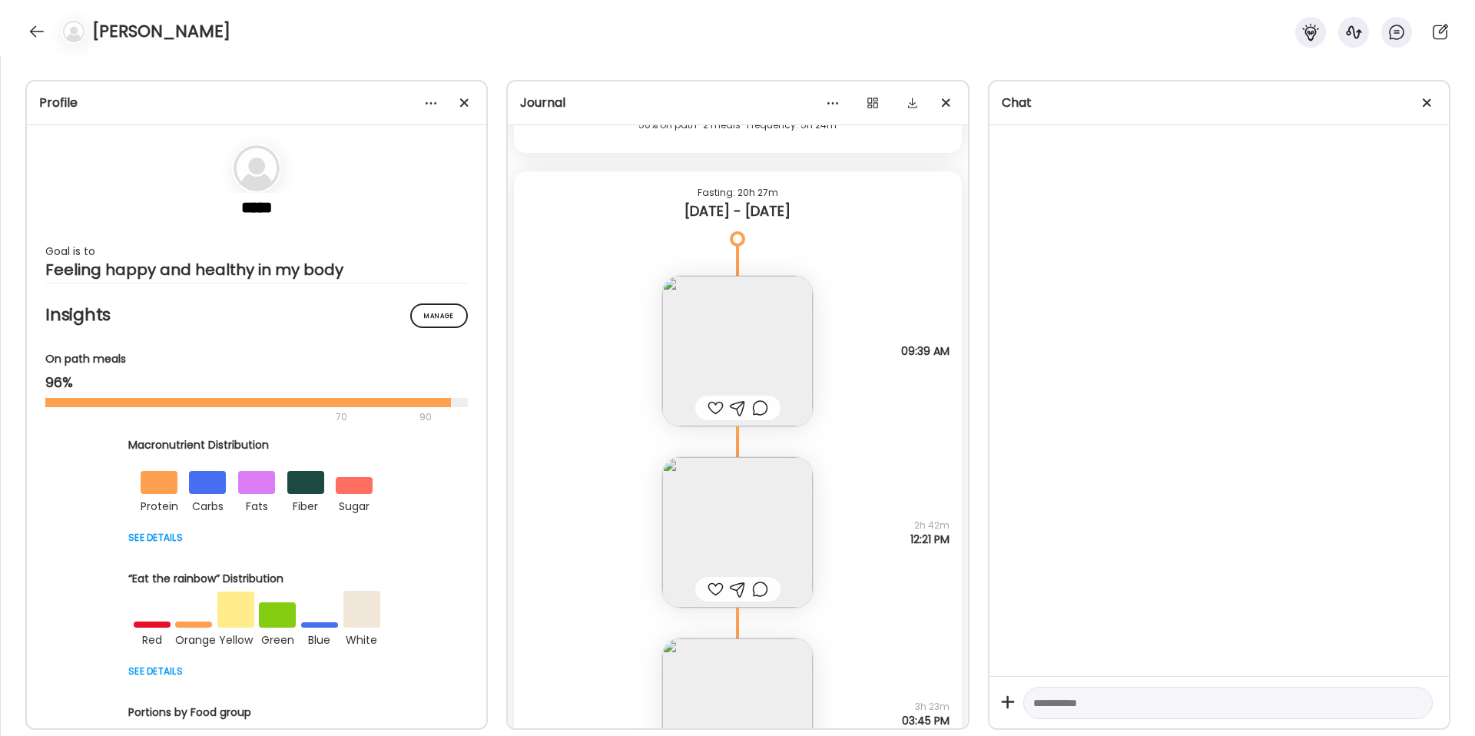
click at [768, 327] on img at bounding box center [737, 351] width 151 height 151
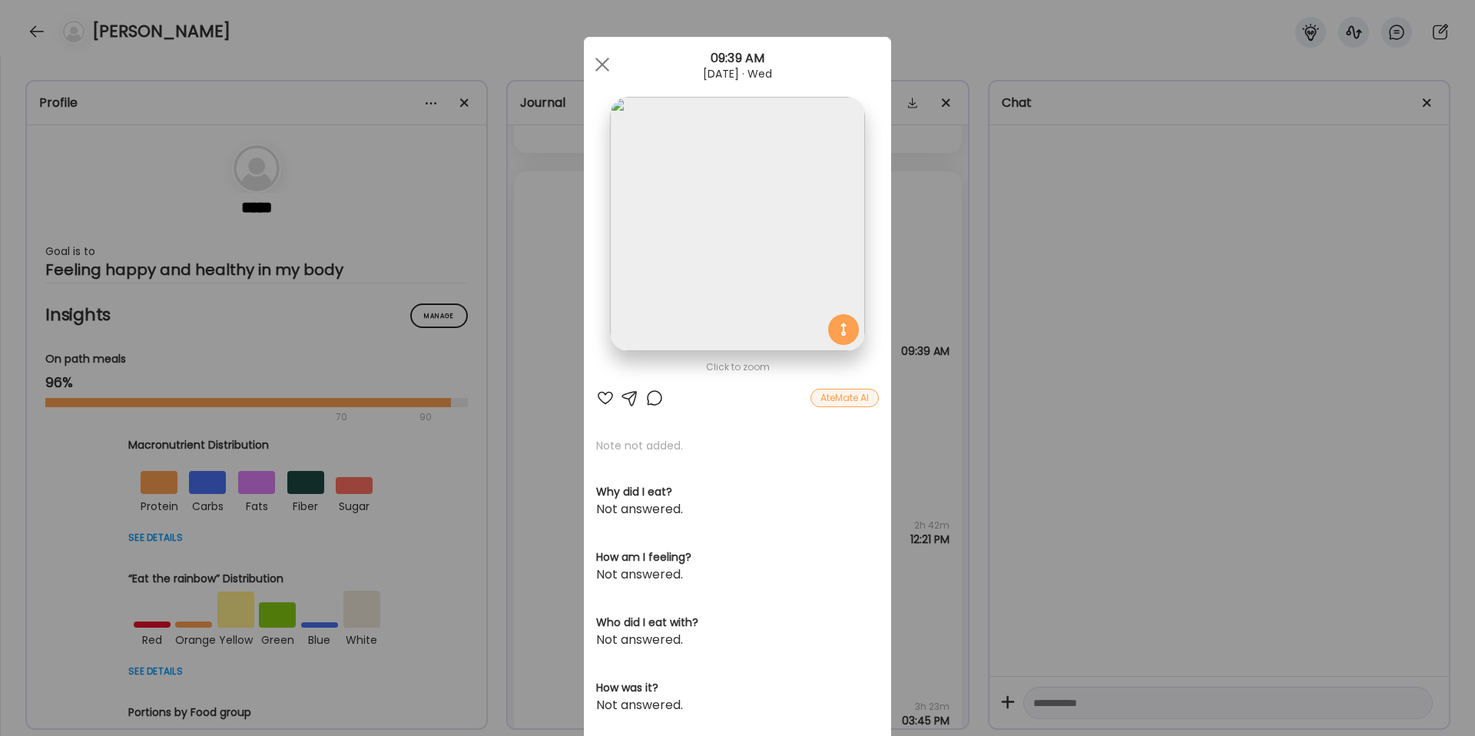
click at [770, 250] on img at bounding box center [737, 224] width 254 height 254
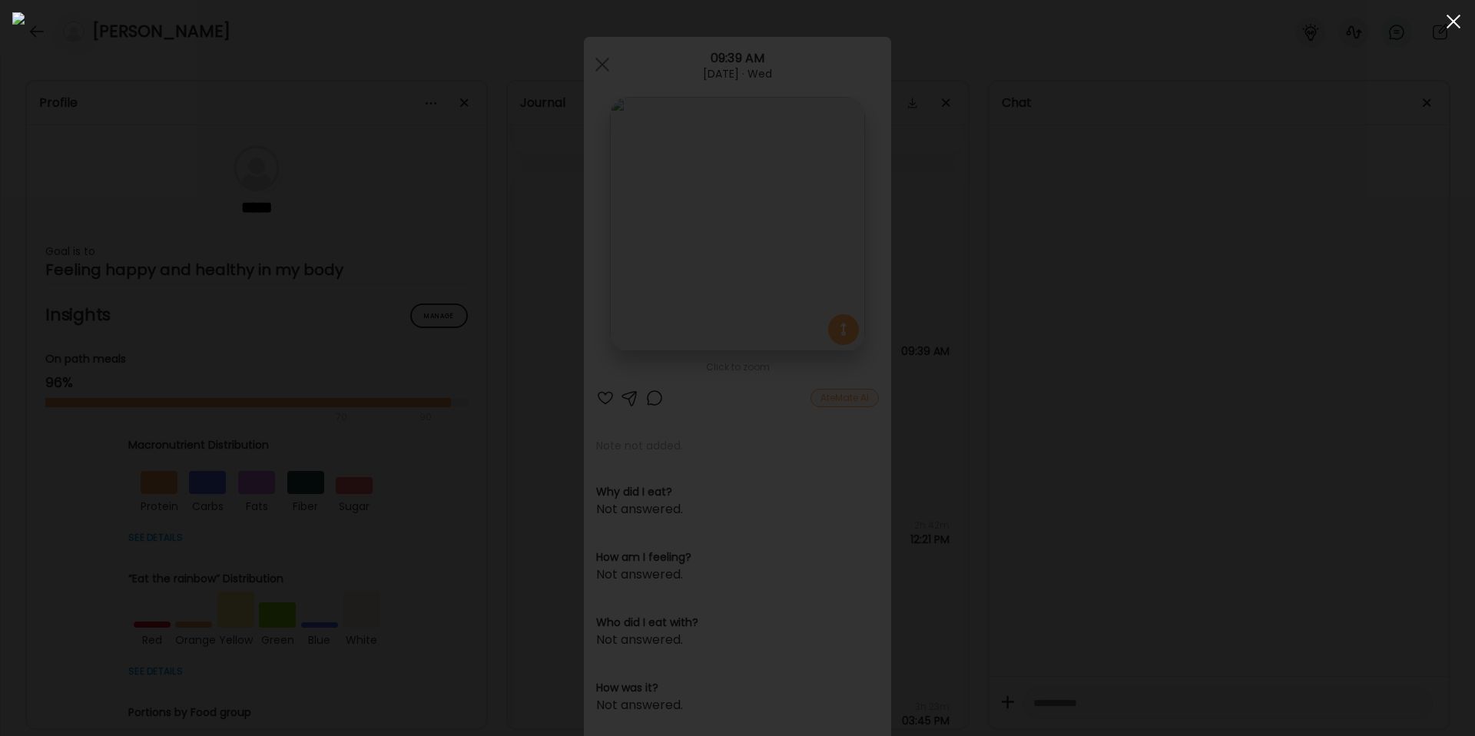
click at [1313, 20] on div at bounding box center [1453, 21] width 31 height 31
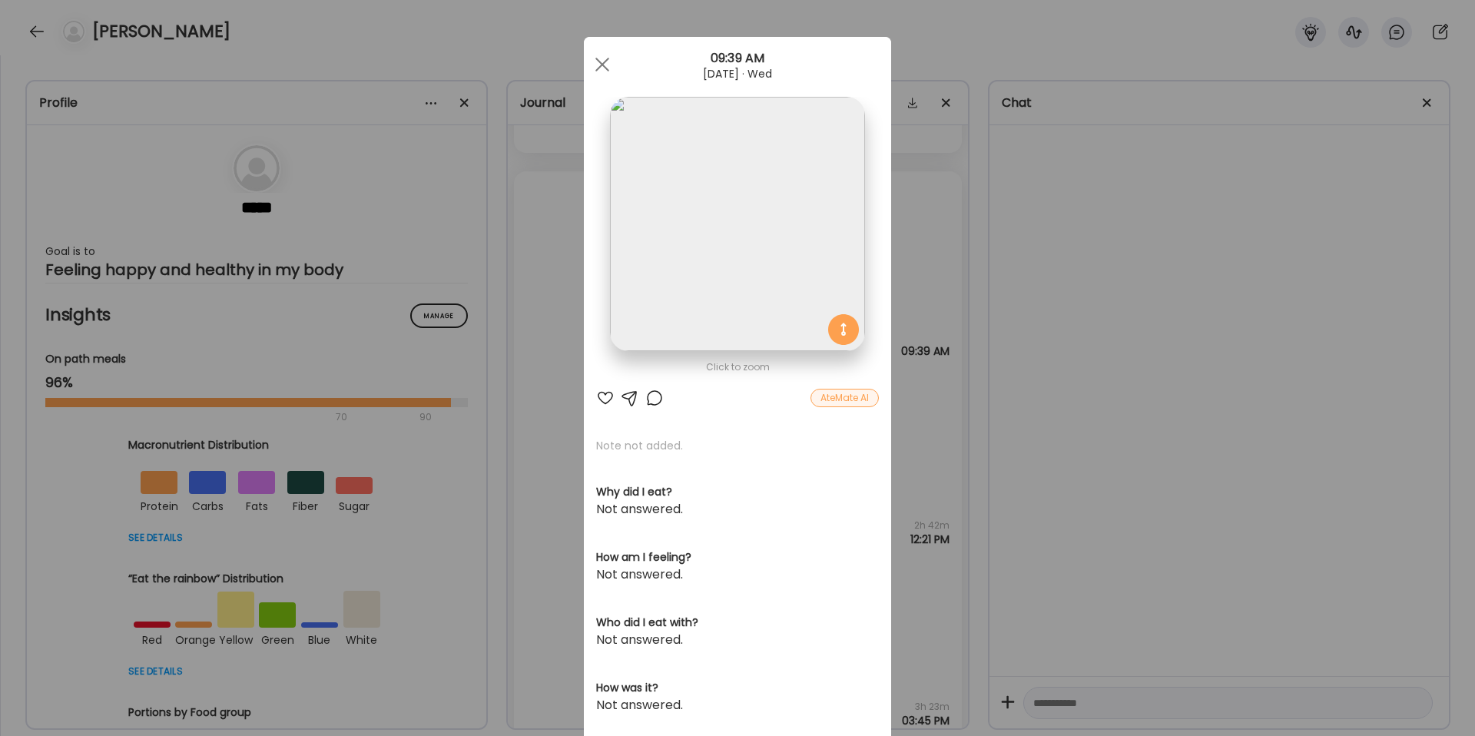
click at [1063, 250] on div "Ate Coach Dashboard Wahoo! It’s official Take a moment to set up your Coach Pro…" at bounding box center [737, 368] width 1475 height 736
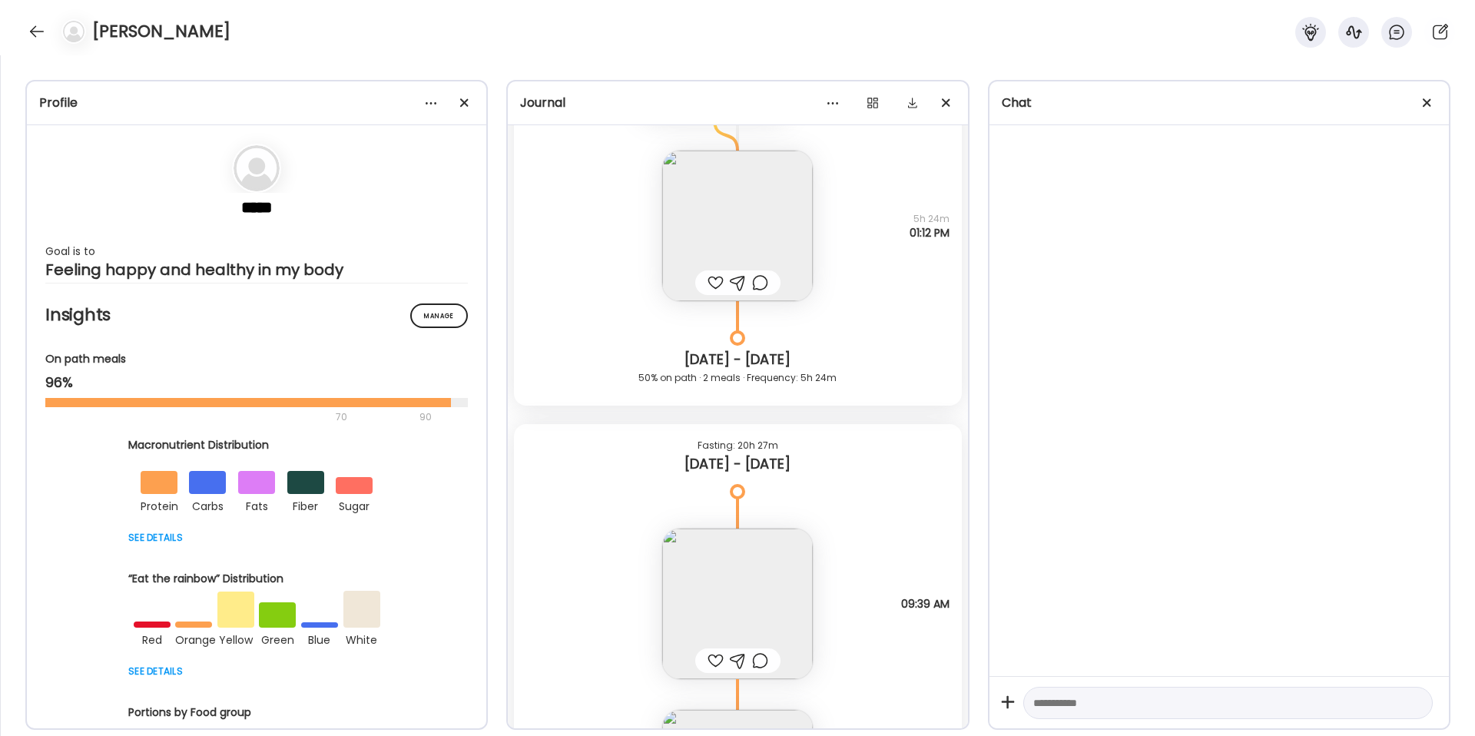
scroll to position [17421, 0]
